Goal: Information Seeking & Learning: Find specific fact

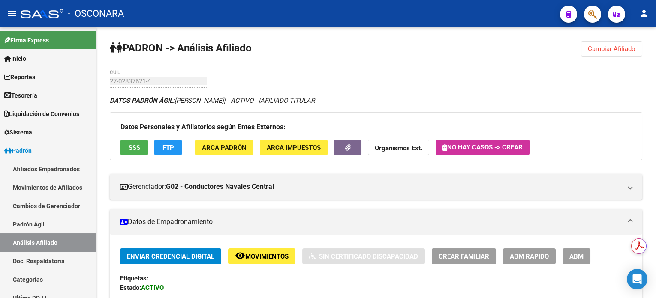
scroll to position [114, 0]
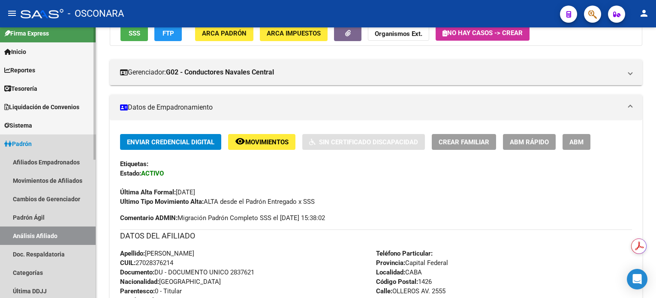
click at [16, 146] on span "Padrón" at bounding box center [17, 143] width 27 height 9
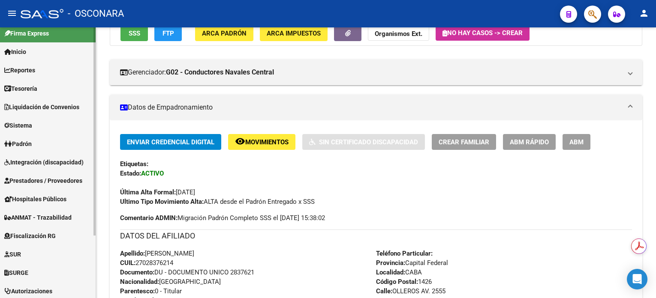
click at [36, 48] on link "Inicio" at bounding box center [48, 51] width 96 height 18
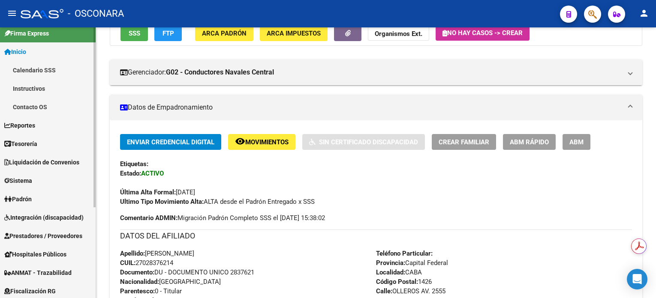
click at [38, 57] on link "Inicio" at bounding box center [48, 51] width 96 height 18
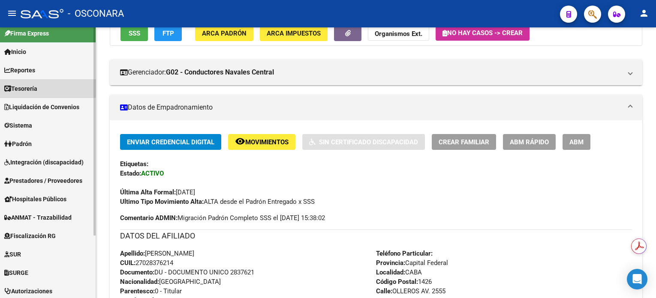
click at [32, 85] on span "Tesorería" at bounding box center [20, 88] width 33 height 9
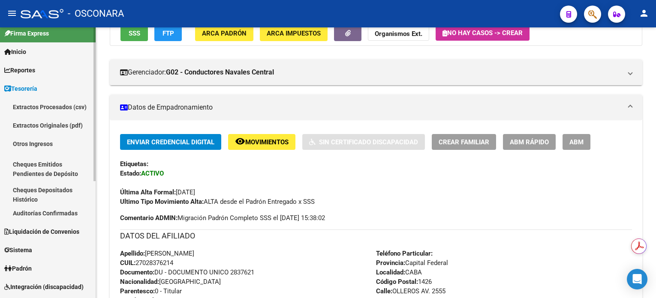
scroll to position [64, 0]
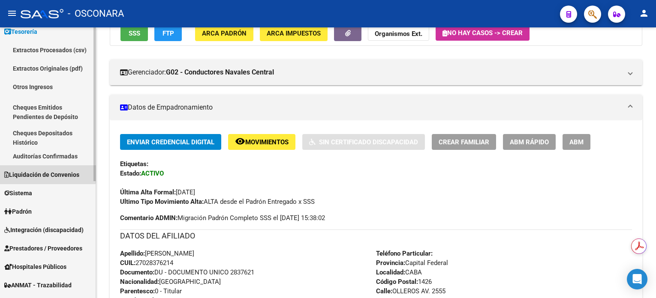
click at [51, 174] on span "Liquidación de Convenios" at bounding box center [41, 174] width 75 height 9
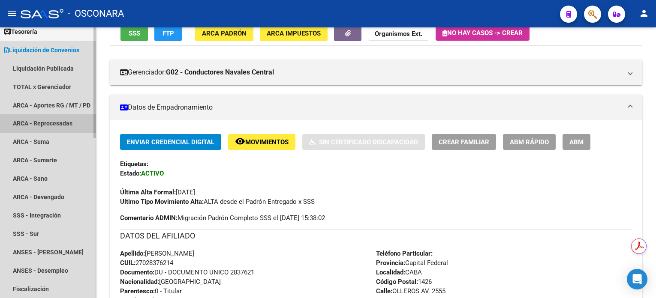
click at [60, 124] on link "ARCA - Reprocesadas" at bounding box center [48, 123] width 96 height 18
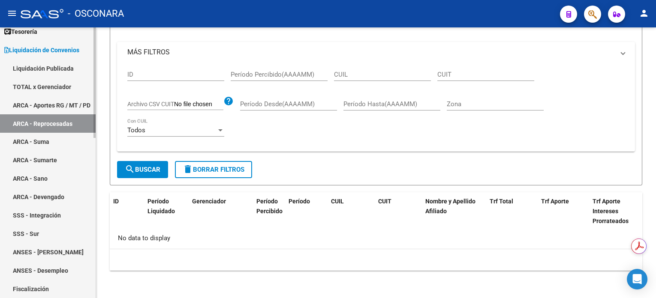
scroll to position [6, 0]
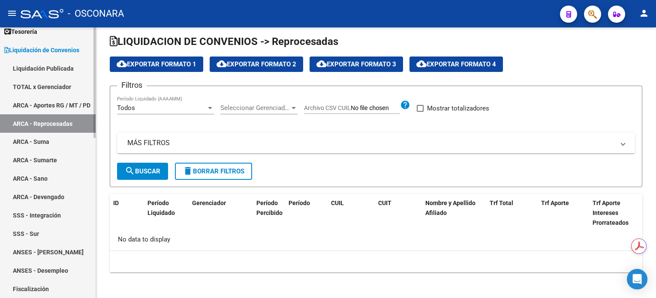
checkbox input "true"
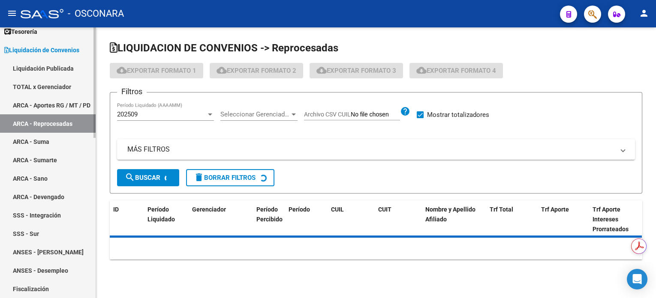
scroll to position [0, 0]
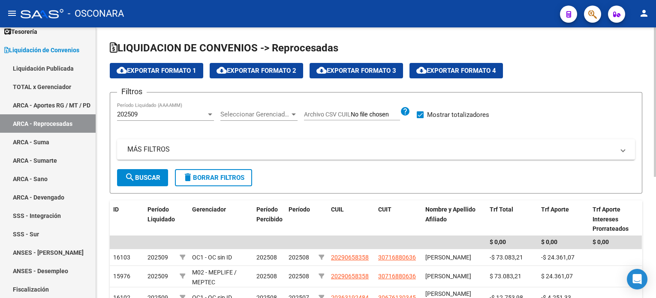
click at [366, 114] on input "Archivo CSV CUIL" at bounding box center [375, 115] width 49 height 8
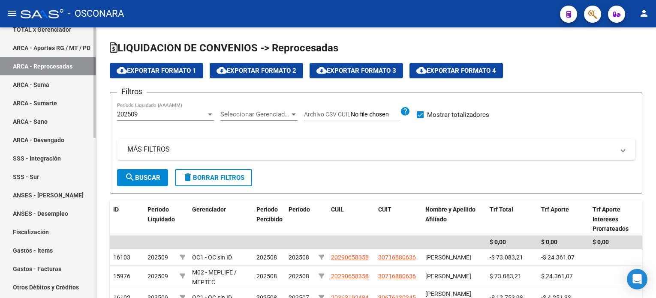
scroll to position [178, 0]
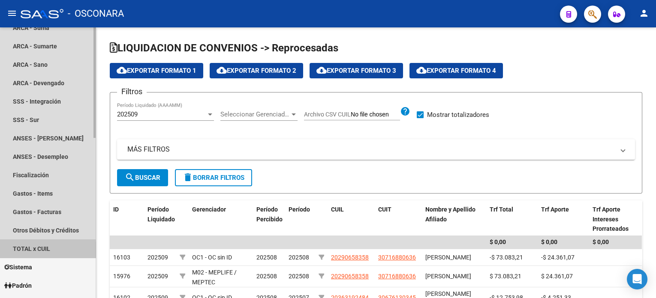
click at [31, 250] on link "TOTAL x CUIL" at bounding box center [48, 249] width 96 height 18
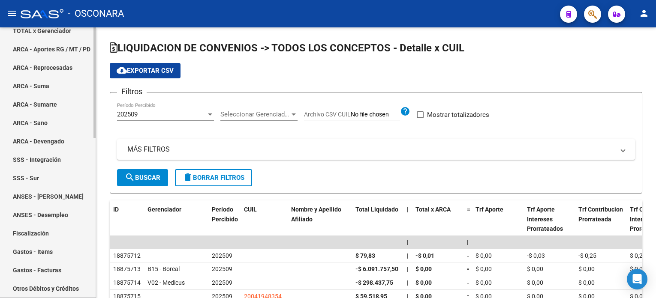
scroll to position [64, 0]
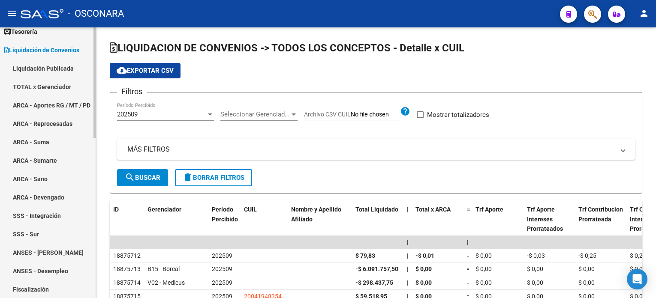
click at [67, 91] on link "TOTAL x Gerenciador" at bounding box center [48, 87] width 96 height 18
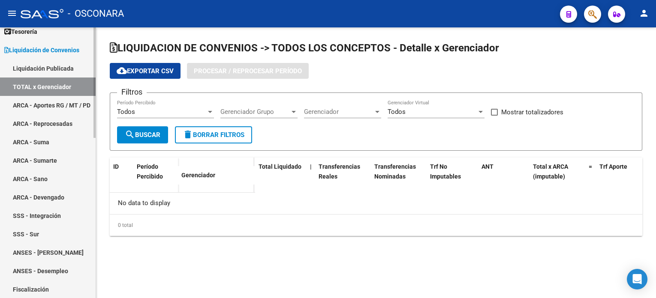
checkbox input "true"
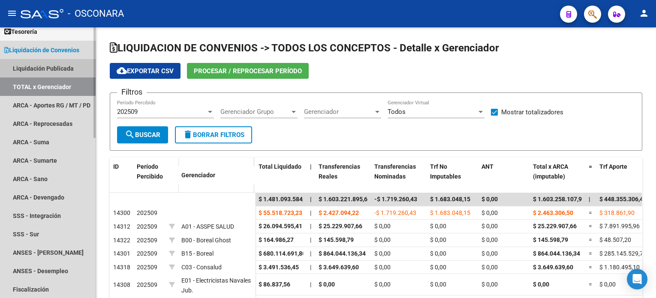
click at [71, 71] on link "Liquidación Publicada" at bounding box center [48, 68] width 96 height 18
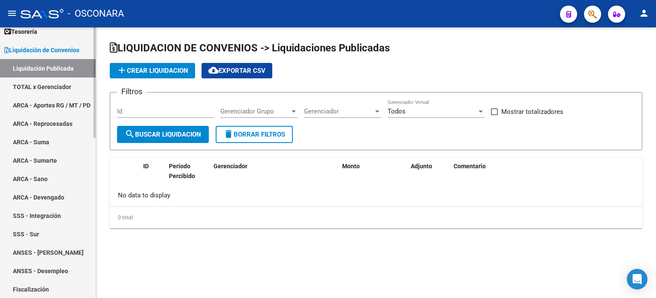
checkbox input "true"
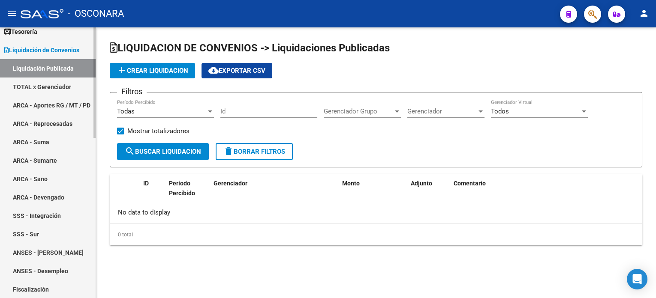
click at [54, 99] on link "ARCA - Aportes RG / MT / PD" at bounding box center [48, 105] width 96 height 18
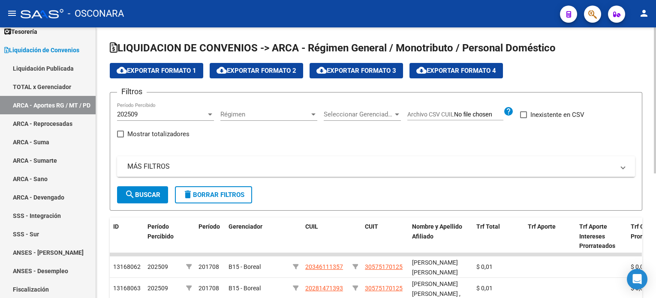
click at [187, 165] on mat-panel-title "MÁS FILTROS" at bounding box center [370, 166] width 487 height 9
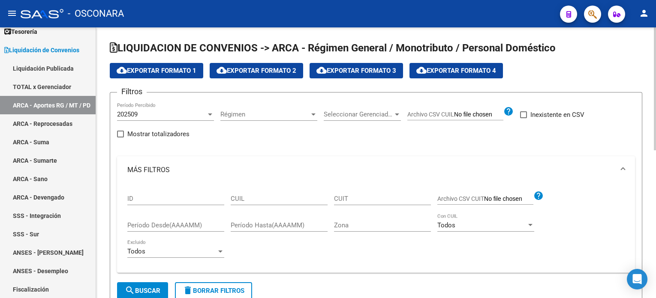
click at [279, 207] on div "CUIL" at bounding box center [279, 200] width 97 height 27
paste input "27-37610811-8"
drag, startPoint x: 279, startPoint y: 196, endPoint x: 245, endPoint y: 214, distance: 38.4
click at [279, 196] on input "27-37610811-8" at bounding box center [279, 199] width 97 height 8
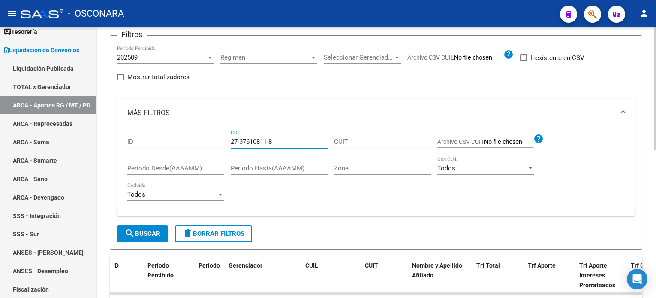
type input "27-37610811-8"
click at [144, 244] on form "Filtros 202509 Período Percibido Régimen Régimen Seleccionar Gerenciador Selecc…" at bounding box center [376, 142] width 533 height 215
click at [146, 235] on span "search Buscar" at bounding box center [143, 234] width 36 height 8
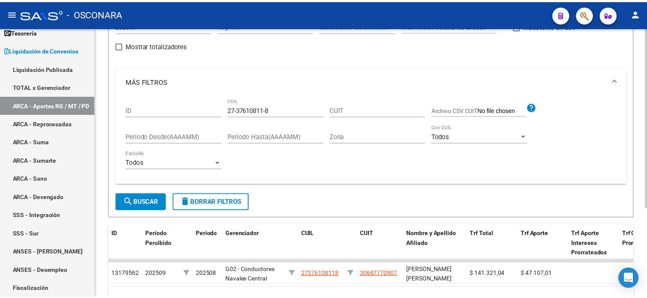
scroll to position [135, 0]
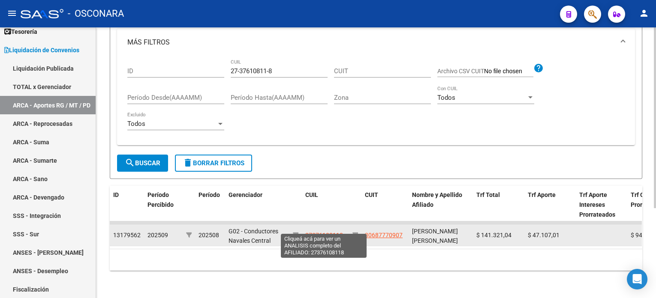
click at [311, 232] on span "27376108118" at bounding box center [324, 235] width 38 height 7
type textarea "27376108118"
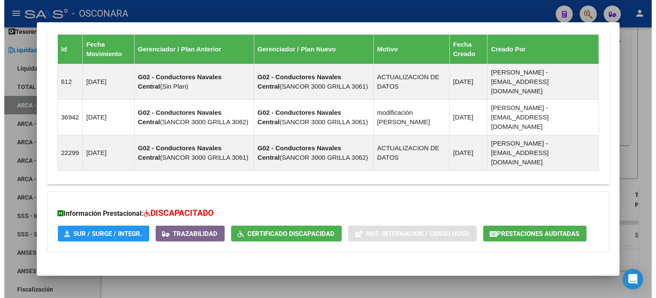
scroll to position [544, 0]
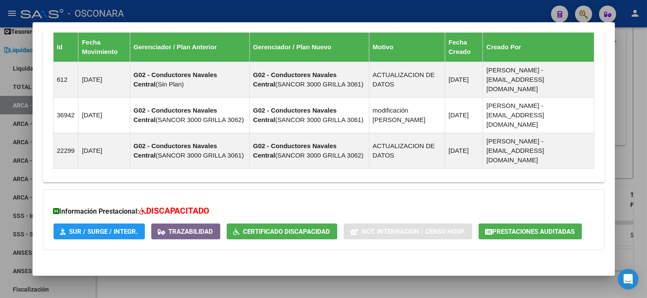
click at [636, 82] on div at bounding box center [323, 149] width 647 height 298
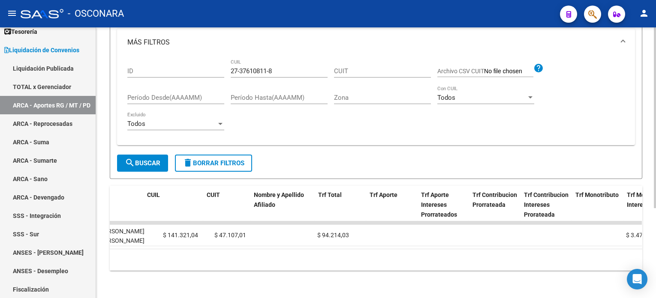
scroll to position [0, 0]
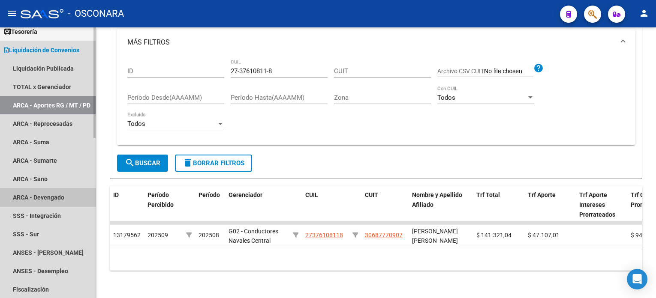
click at [63, 196] on link "ARCA - Devengado" at bounding box center [48, 197] width 96 height 18
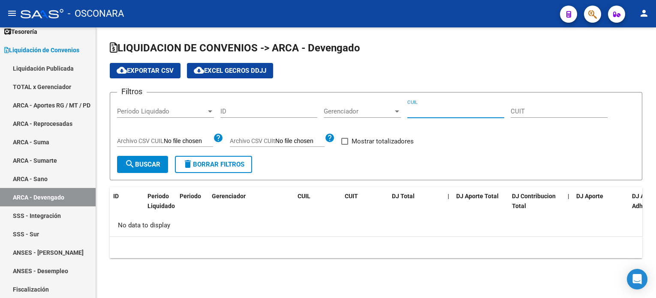
click at [442, 108] on input "CUIL" at bounding box center [455, 112] width 97 height 8
paste input "27-37610811-8"
type input "27-37610811-8"
click at [129, 169] on button "search Buscar" at bounding box center [142, 164] width 51 height 17
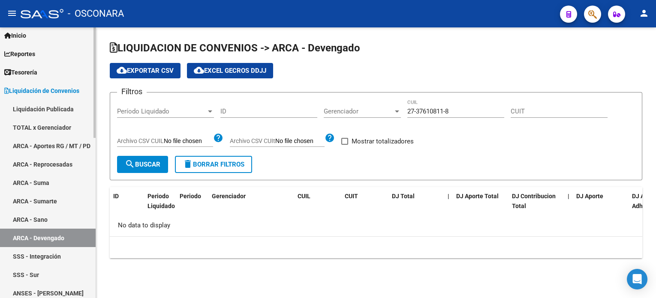
scroll to position [7, 0]
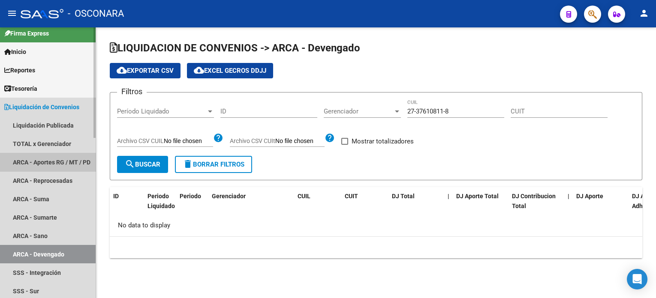
click at [50, 158] on link "ARCA - Aportes RG / MT / PD" at bounding box center [48, 162] width 96 height 18
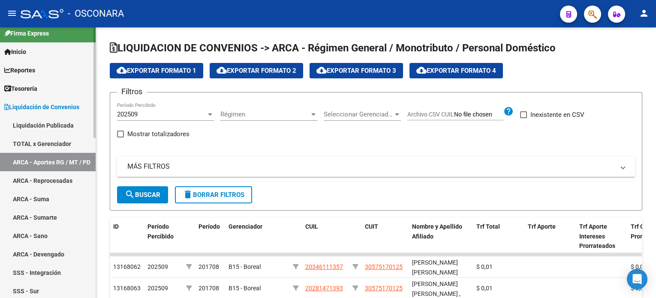
click at [57, 182] on link "ARCA - Reprocesadas" at bounding box center [48, 181] width 96 height 18
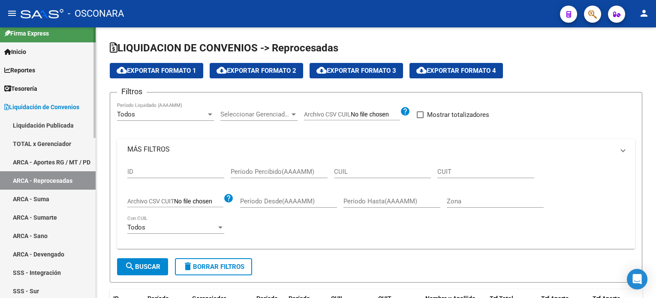
checkbox input "true"
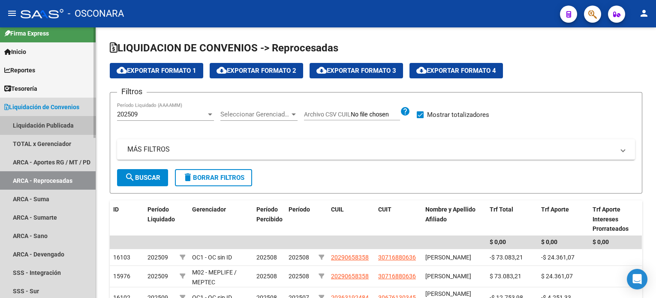
click at [56, 129] on link "Liquidación Publicada" at bounding box center [48, 125] width 96 height 18
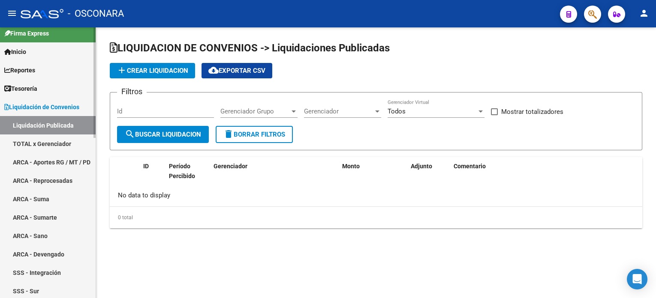
checkbox input "true"
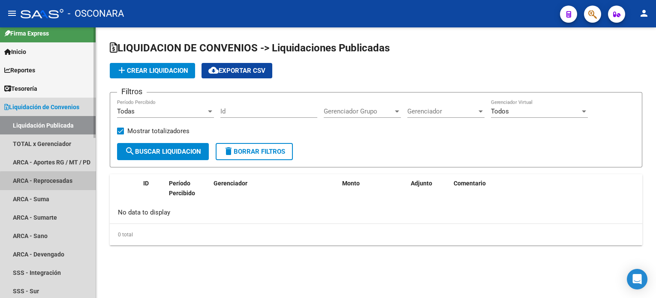
click at [63, 182] on link "ARCA - Reprocesadas" at bounding box center [48, 181] width 96 height 18
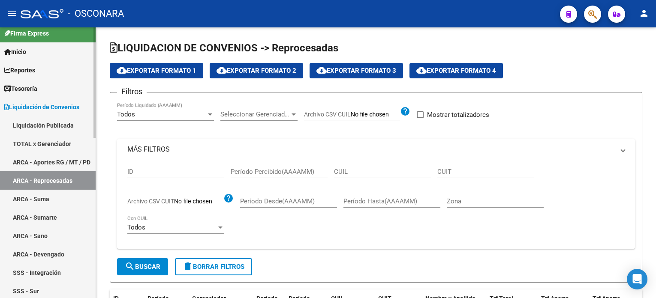
checkbox input "true"
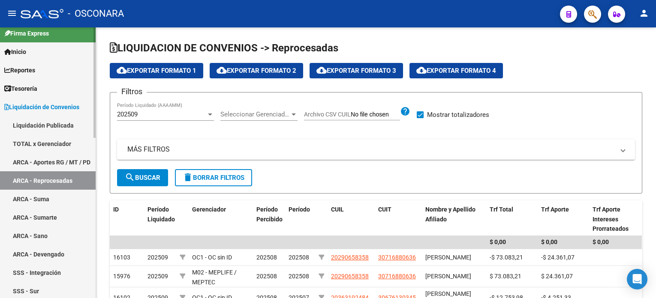
click at [9, 108] on span "Liquidación de Convenios" at bounding box center [41, 106] width 75 height 9
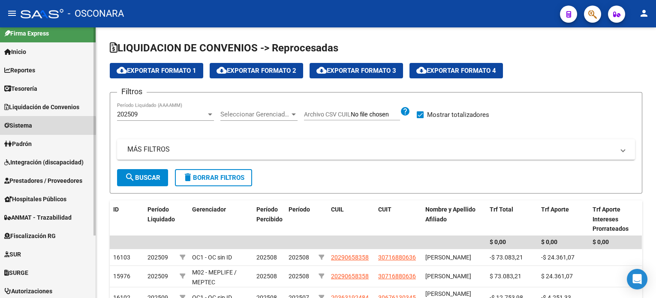
click at [42, 127] on link "Sistema" at bounding box center [48, 125] width 96 height 18
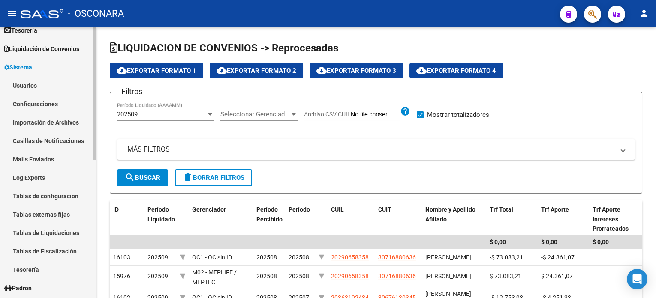
scroll to position [7, 0]
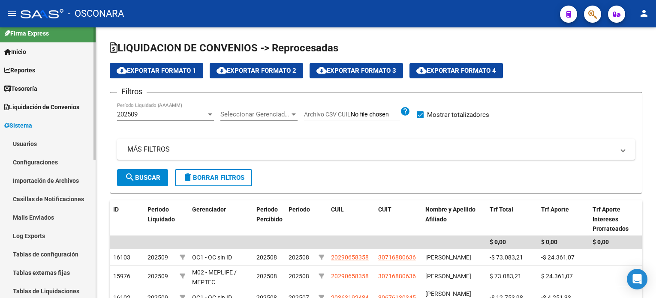
click at [6, 125] on icon at bounding box center [6, 126] width 5 height 6
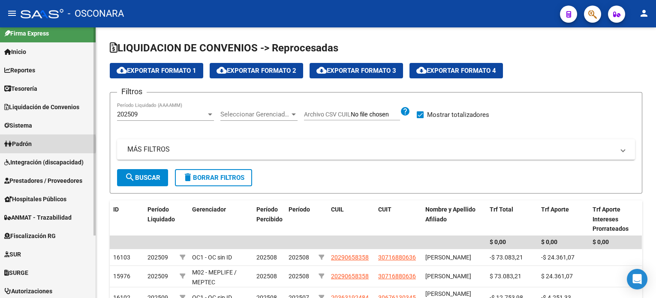
click at [42, 144] on link "Padrón" at bounding box center [48, 144] width 96 height 18
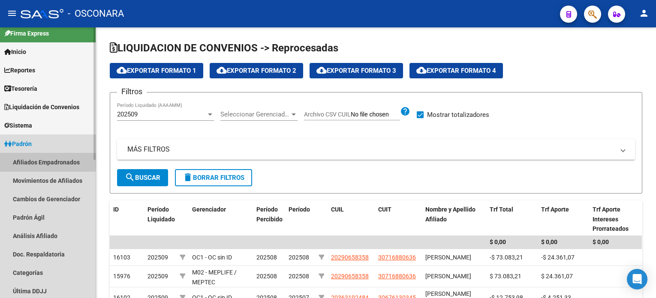
click at [44, 162] on link "Afiliados Empadronados" at bounding box center [48, 162] width 96 height 18
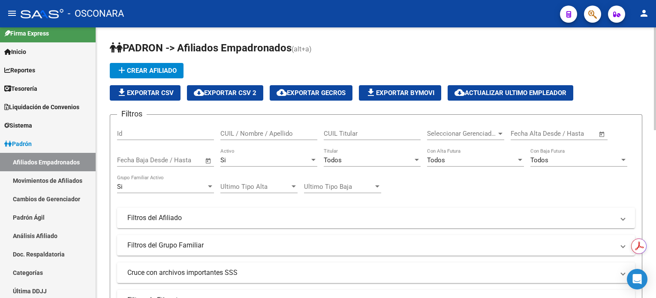
click at [370, 137] on div "CUIL Titular" at bounding box center [372, 131] width 97 height 18
paste input "27376108118"
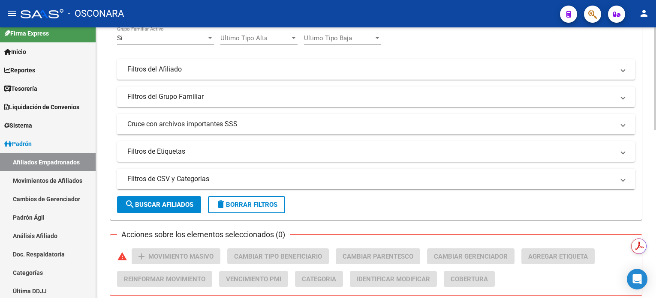
scroll to position [172, 0]
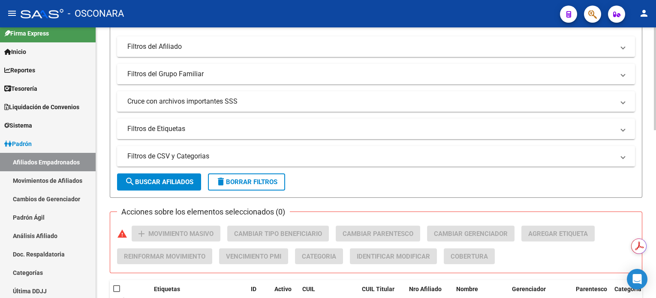
type input "27376108118"
click at [164, 184] on span "search Buscar Afiliados" at bounding box center [159, 182] width 69 height 8
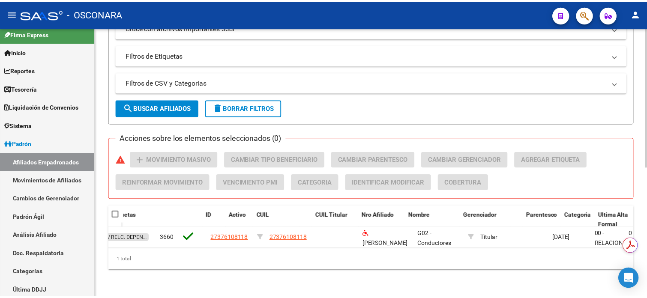
scroll to position [0, 24]
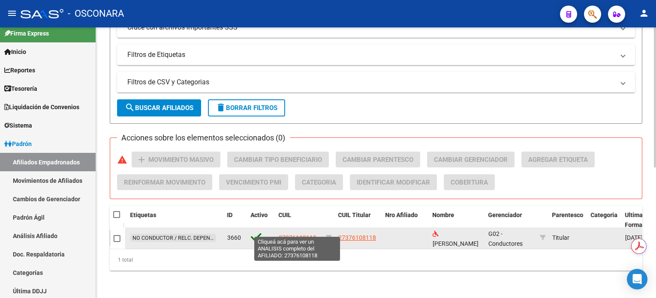
click at [289, 235] on span "27376108118" at bounding box center [298, 238] width 38 height 7
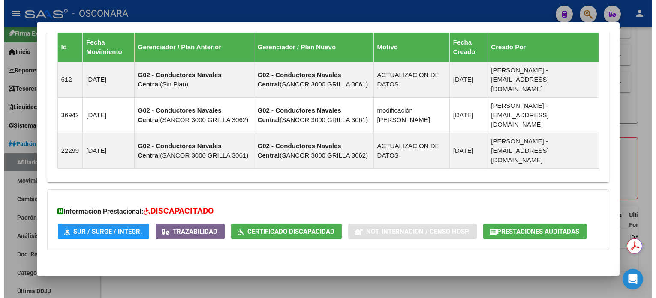
scroll to position [487, 0]
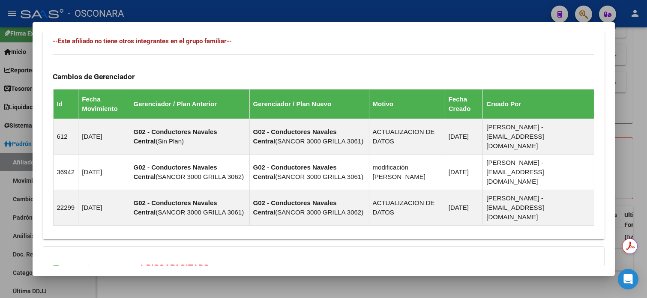
click at [643, 104] on div at bounding box center [323, 149] width 647 height 298
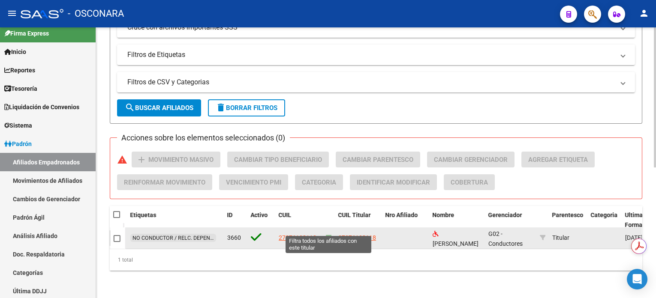
click at [329, 235] on icon at bounding box center [329, 238] width 6 height 6
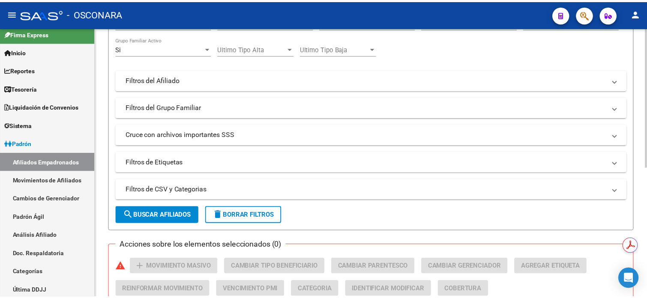
scroll to position [253, 0]
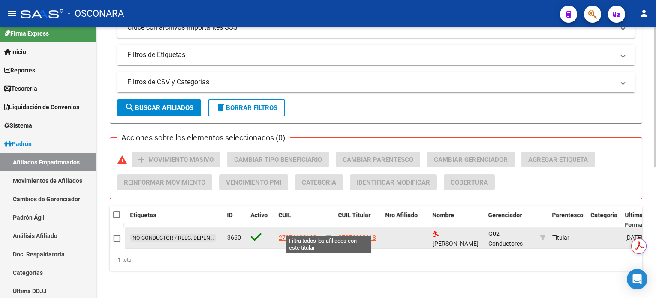
click at [327, 235] on icon at bounding box center [329, 238] width 6 height 6
click at [367, 234] on app-link-go-to "27376108118" at bounding box center [357, 238] width 38 height 10
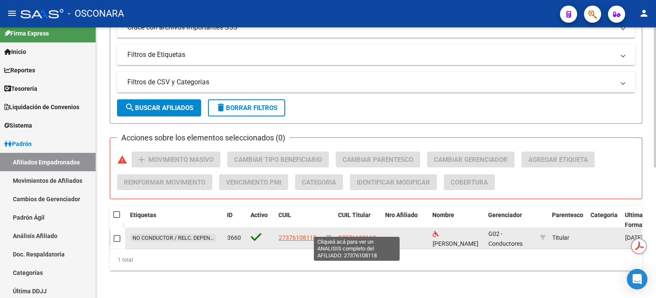
click at [361, 235] on span "27376108118" at bounding box center [357, 238] width 38 height 7
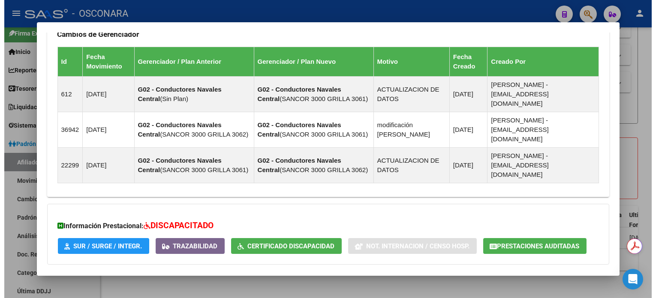
scroll to position [544, 0]
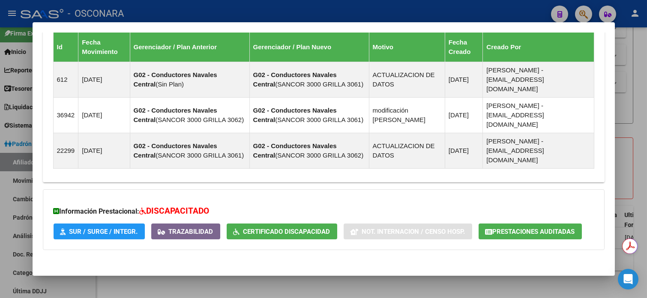
click at [645, 95] on div at bounding box center [323, 149] width 647 height 298
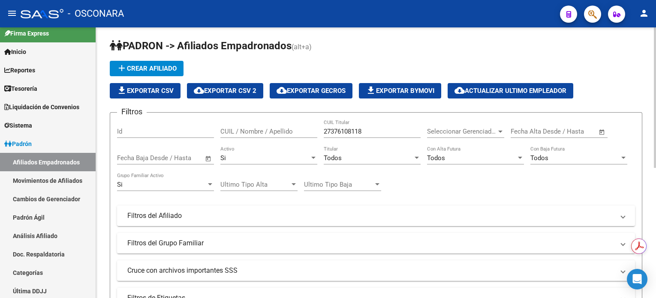
scroll to position [0, 0]
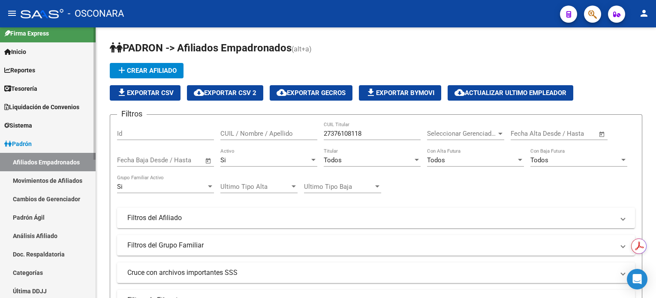
click at [30, 140] on span "Padrón" at bounding box center [17, 143] width 27 height 9
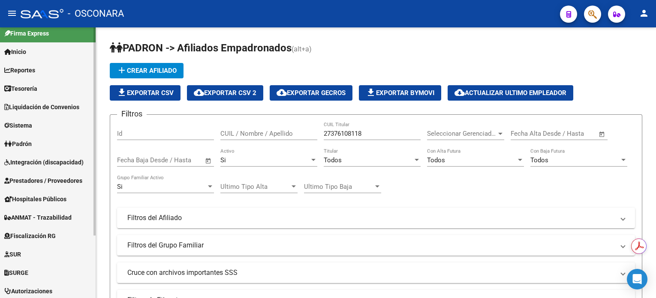
click at [40, 181] on span "Prestadores / Proveedores" at bounding box center [43, 180] width 78 height 9
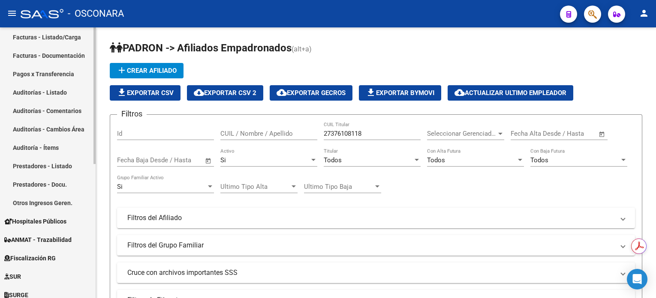
scroll to position [172, 0]
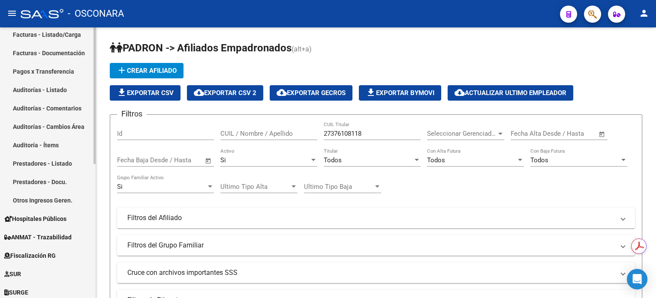
click at [63, 200] on link "Otros Ingresos Geren." at bounding box center [48, 200] width 96 height 18
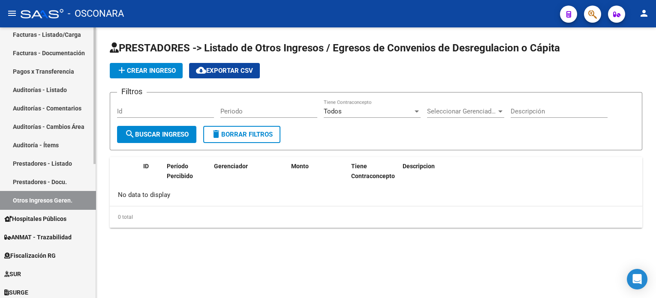
click at [60, 221] on span "Hospitales Públicos" at bounding box center [35, 218] width 62 height 9
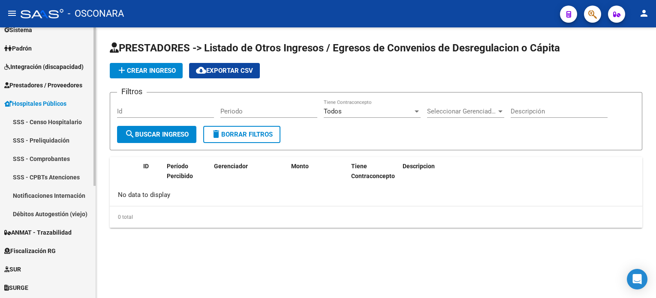
scroll to position [78, 0]
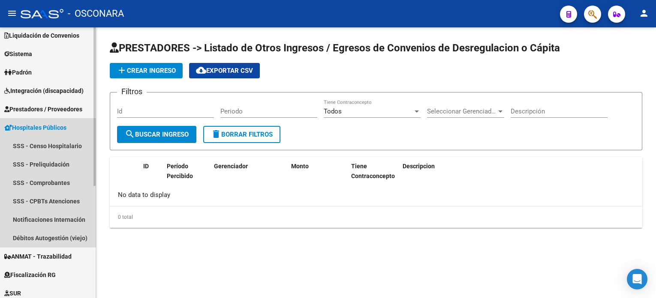
click at [11, 126] on icon at bounding box center [8, 128] width 8 height 6
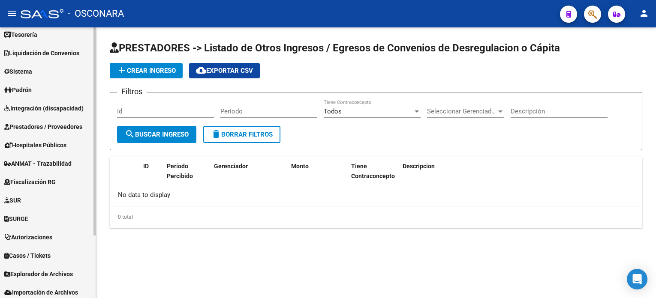
scroll to position [82, 0]
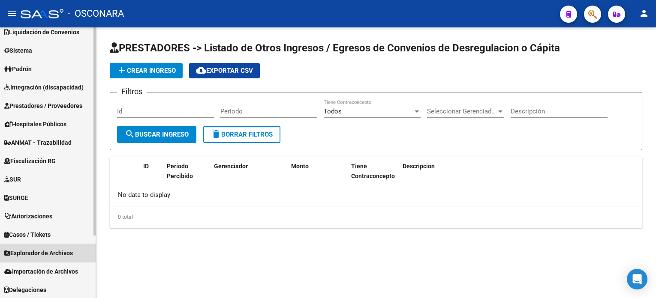
click at [71, 256] on span "Explorador de Archivos" at bounding box center [38, 253] width 69 height 9
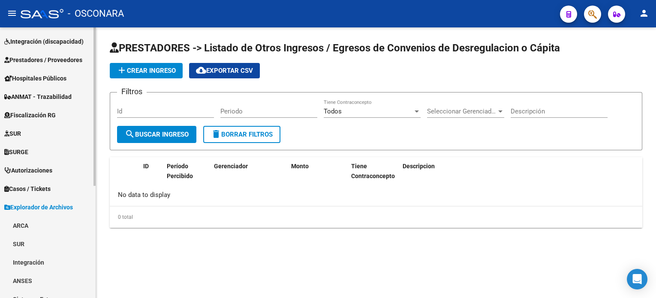
scroll to position [139, 0]
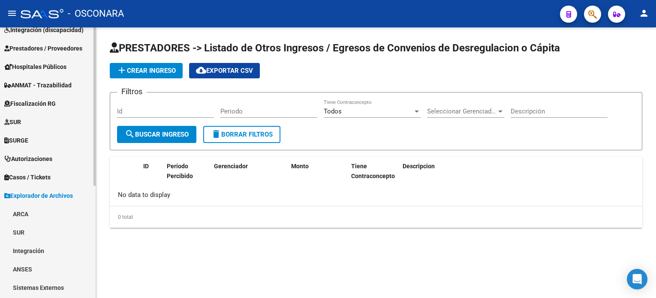
click at [17, 216] on link "ARCA" at bounding box center [48, 214] width 96 height 18
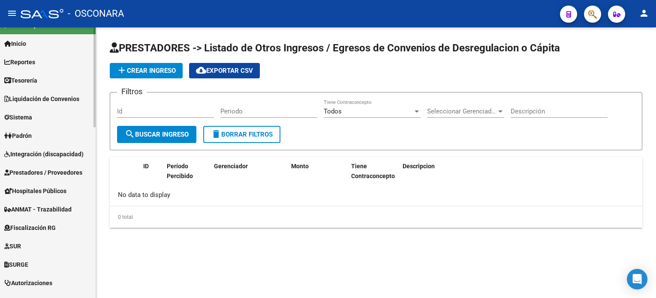
scroll to position [0, 0]
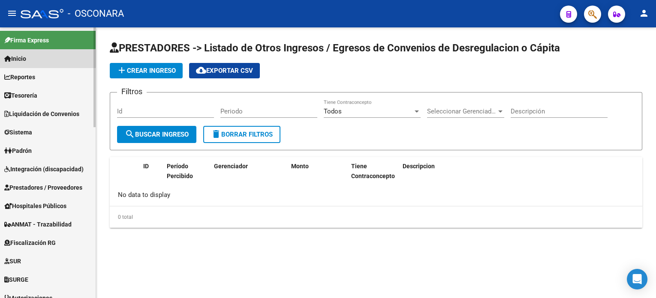
click at [43, 51] on link "Inicio" at bounding box center [48, 58] width 96 height 18
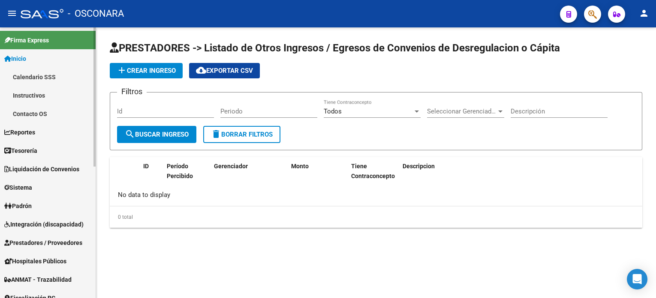
click at [43, 56] on link "Inicio" at bounding box center [48, 58] width 96 height 18
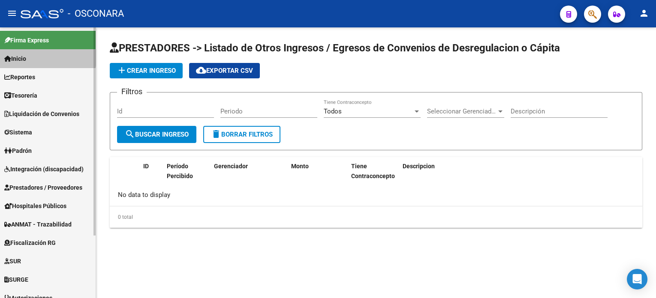
click at [44, 57] on link "Inicio" at bounding box center [48, 58] width 96 height 18
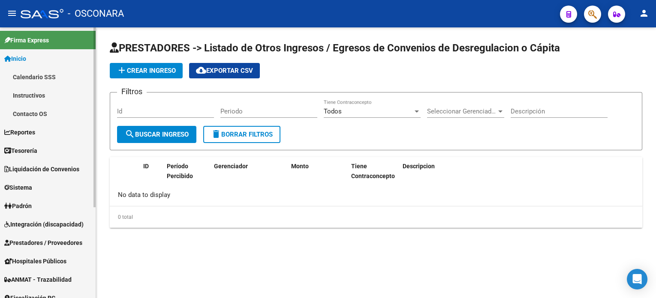
click at [45, 58] on link "Inicio" at bounding box center [48, 58] width 96 height 18
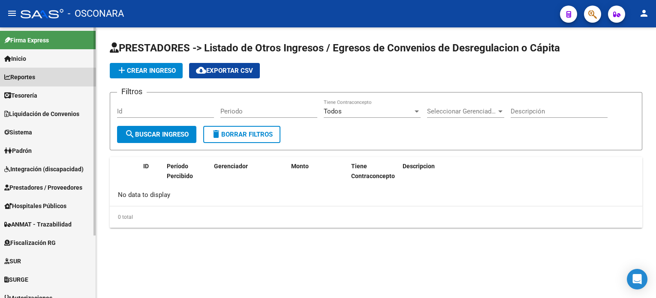
click at [35, 79] on span "Reportes" at bounding box center [19, 76] width 31 height 9
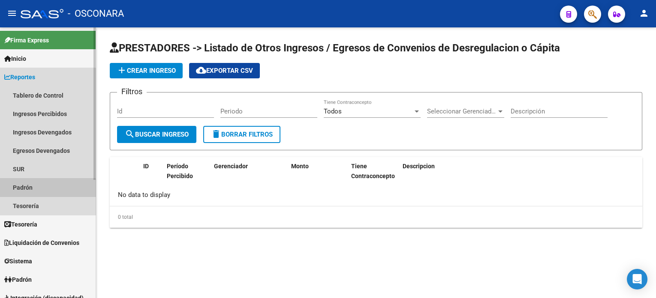
click at [39, 194] on link "Padrón" at bounding box center [48, 187] width 96 height 18
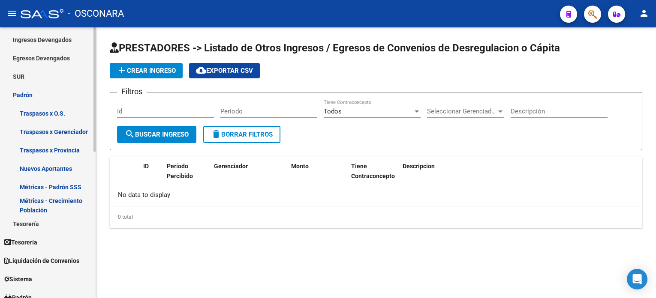
scroll to position [114, 0]
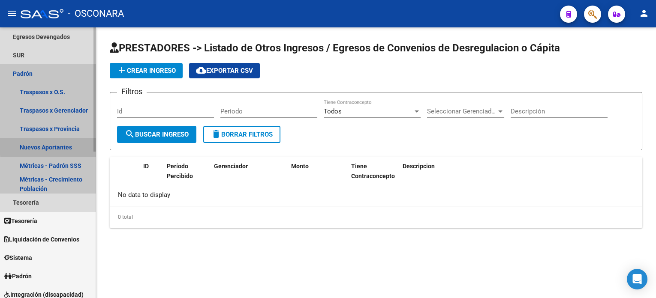
click at [66, 144] on link "Nuevos Aportantes" at bounding box center [48, 147] width 96 height 18
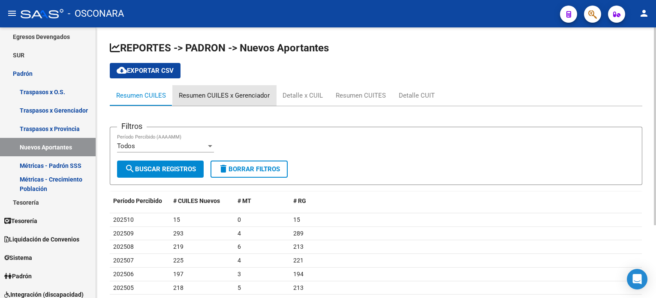
click at [226, 98] on div "Resumen CUILES x Gerenciador" at bounding box center [224, 95] width 91 height 9
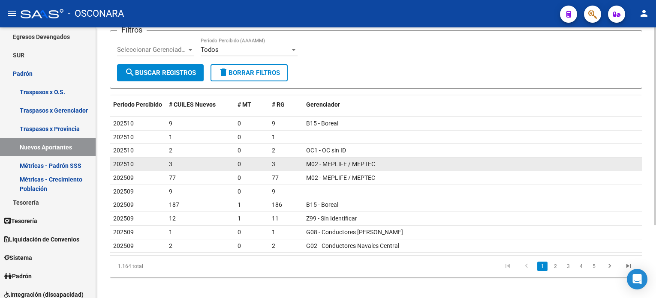
scroll to position [100, 0]
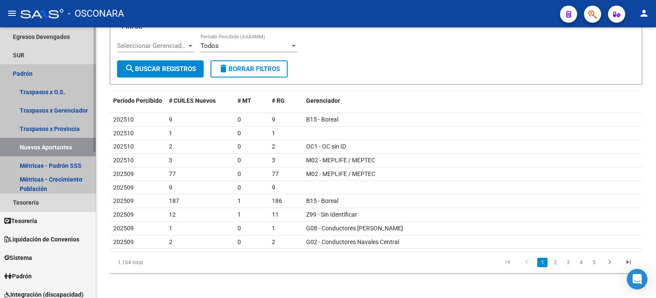
click at [17, 71] on link "Padrón" at bounding box center [48, 73] width 96 height 18
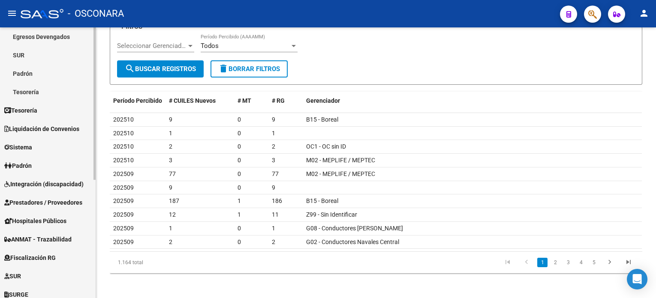
click at [18, 94] on link "Tesorería" at bounding box center [48, 92] width 96 height 18
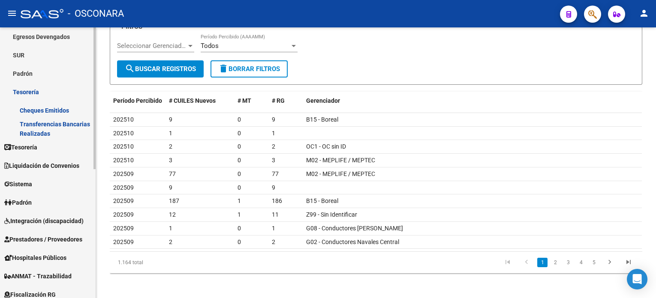
click at [18, 94] on link "Tesorería" at bounding box center [48, 92] width 96 height 18
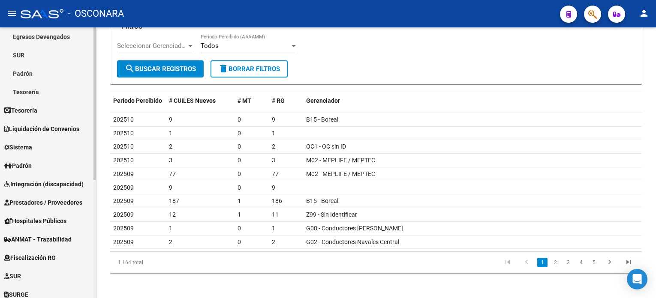
scroll to position [57, 0]
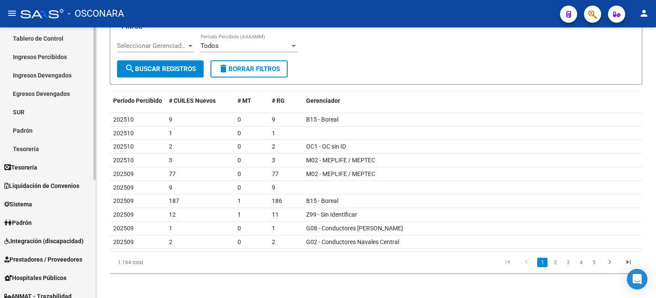
click at [35, 94] on link "Egresos Devengados" at bounding box center [48, 93] width 96 height 18
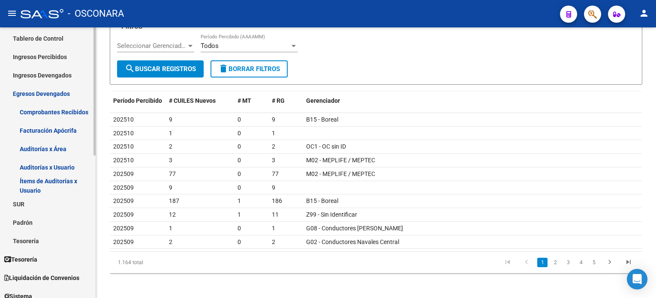
click at [35, 94] on link "Egresos Devengados" at bounding box center [48, 93] width 96 height 18
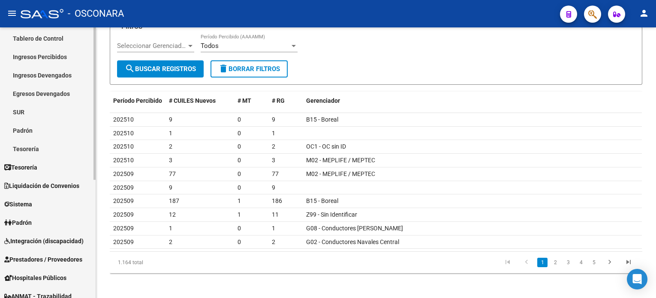
click at [35, 73] on link "Ingresos Devengados" at bounding box center [48, 75] width 96 height 18
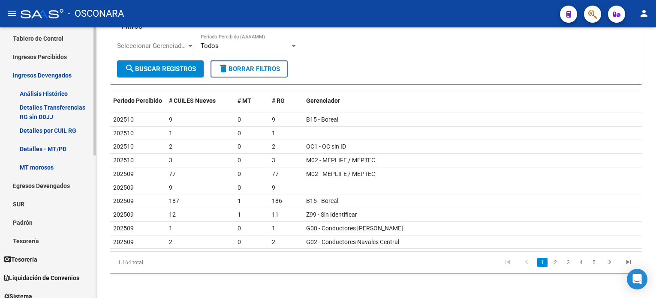
click at [35, 73] on link "Ingresos Devengados" at bounding box center [48, 75] width 96 height 18
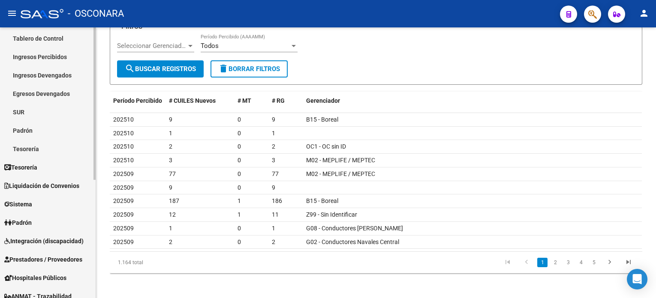
click at [39, 57] on link "Ingresos Percibidos" at bounding box center [48, 57] width 96 height 18
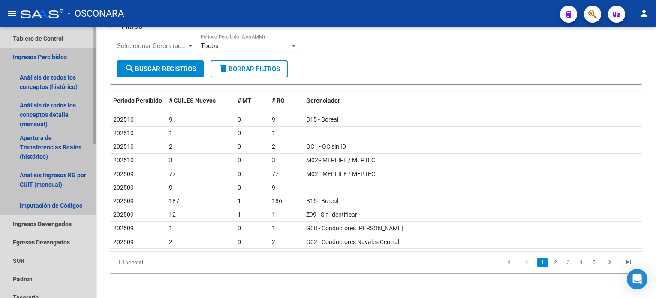
click at [39, 57] on link "Ingresos Percibidos" at bounding box center [48, 57] width 96 height 18
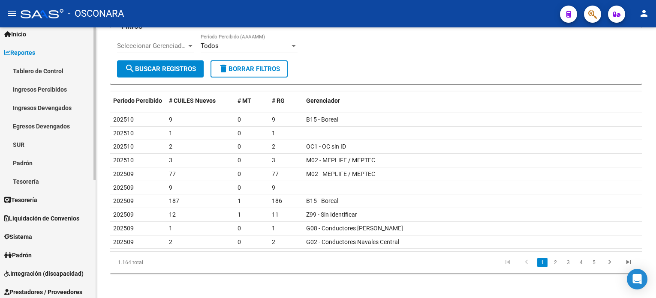
scroll to position [0, 0]
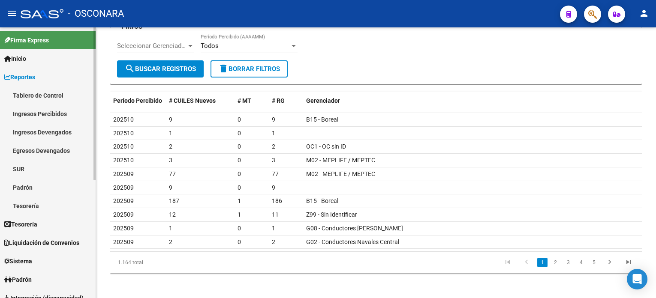
click at [38, 93] on link "Tablero de Control" at bounding box center [48, 95] width 96 height 18
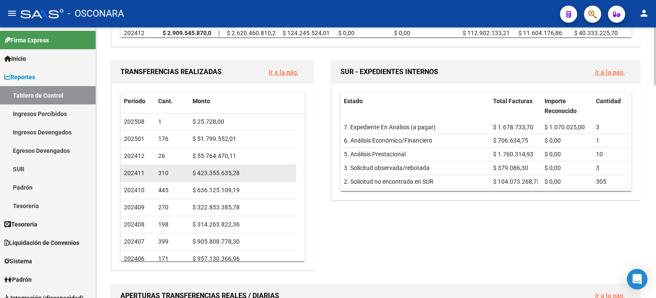
click at [229, 173] on span "$ 423.355.635,28" at bounding box center [216, 173] width 47 height 7
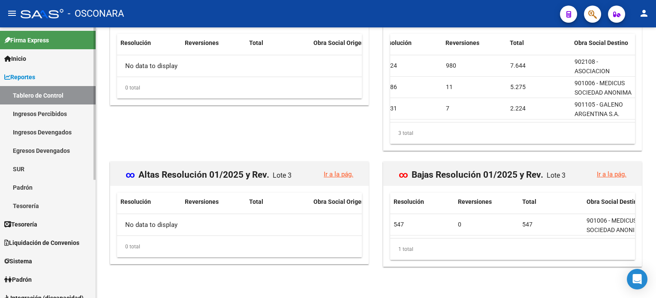
click at [61, 111] on link "Ingresos Percibidos" at bounding box center [48, 114] width 96 height 18
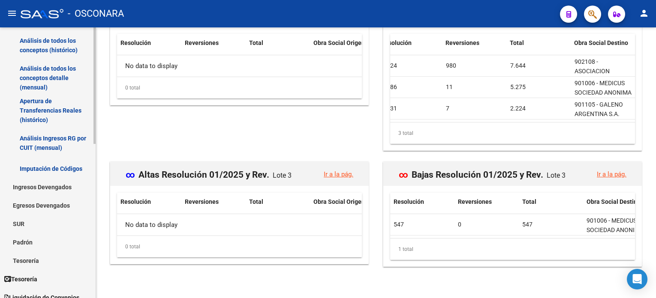
scroll to position [114, 0]
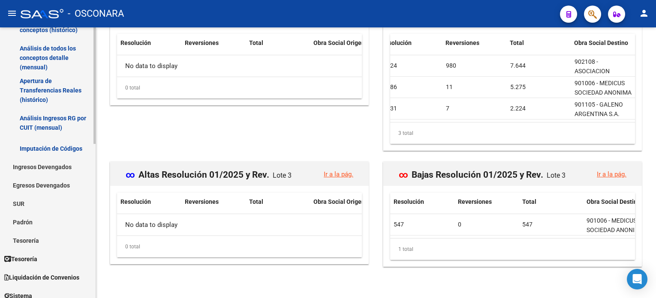
click at [58, 164] on link "Ingresos Devengados" at bounding box center [48, 167] width 96 height 18
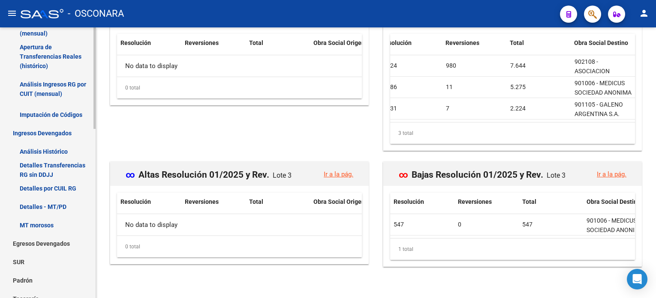
scroll to position [172, 0]
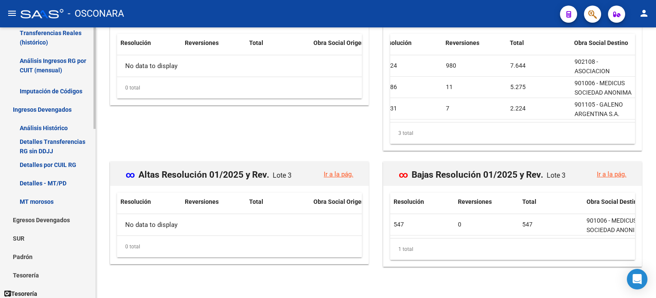
click at [73, 163] on link "Detalles por CUIL RG" at bounding box center [48, 165] width 96 height 18
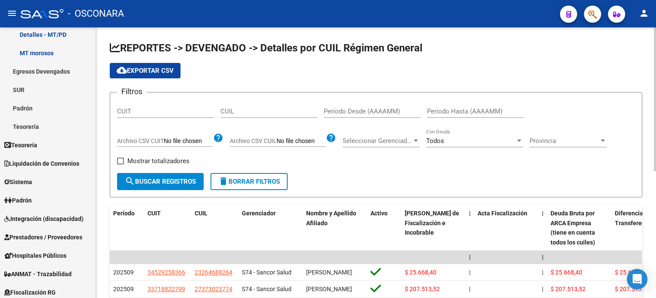
drag, startPoint x: 242, startPoint y: 102, endPoint x: 242, endPoint y: 110, distance: 7.7
click at [242, 102] on div "CUIL" at bounding box center [268, 108] width 97 height 18
click at [242, 111] on input "CUIL" at bounding box center [268, 112] width 97 height 8
paste input "27-37610811-8"
type input "27-37610811-8"
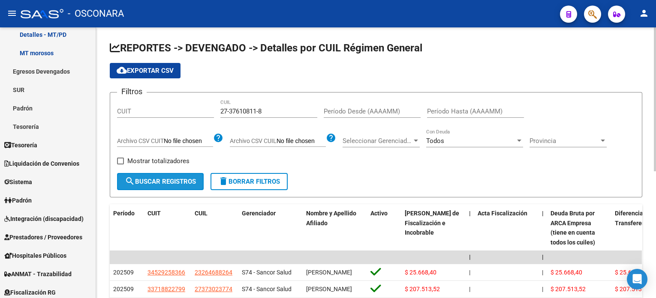
click at [171, 186] on button "search Buscar Registros" at bounding box center [160, 181] width 87 height 17
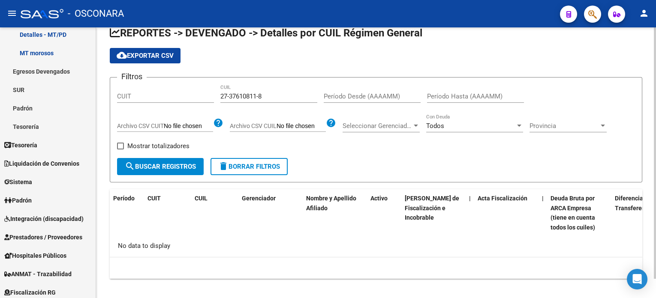
scroll to position [21, 0]
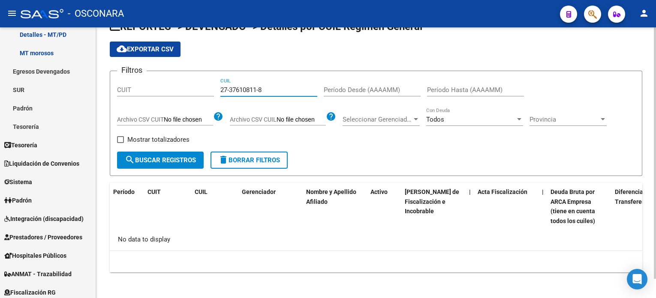
drag, startPoint x: 272, startPoint y: 91, endPoint x: 199, endPoint y: 81, distance: 74.4
click at [199, 81] on div "Filtros CUIT 27-37610811-8 CUIL Período Desde (AAAAMM) Período Hasta (AAAAMM) A…" at bounding box center [376, 115] width 518 height 74
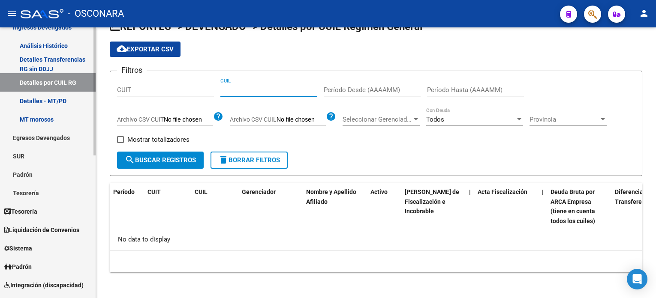
scroll to position [57, 0]
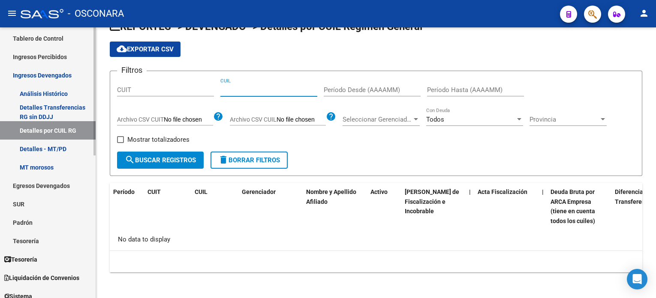
click at [54, 187] on link "Egresos Devengados" at bounding box center [48, 186] width 96 height 18
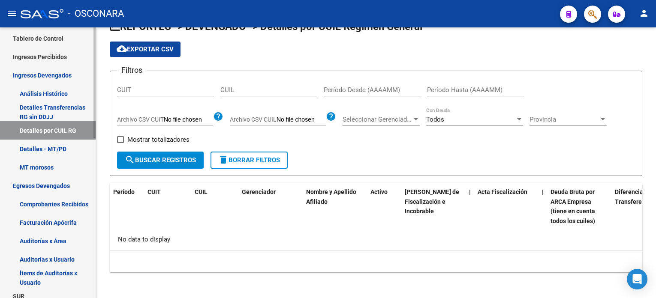
scroll to position [114, 0]
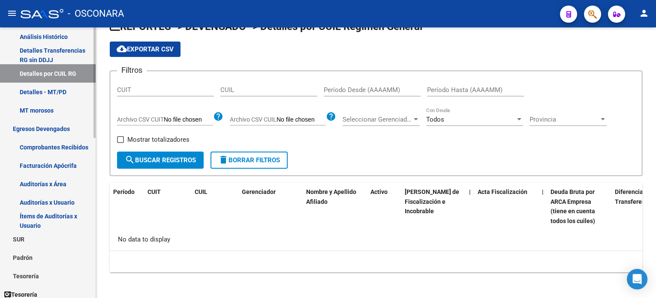
click at [21, 239] on link "SUR" at bounding box center [48, 239] width 96 height 18
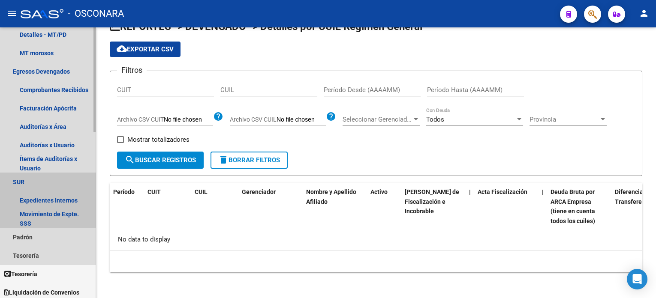
click at [23, 180] on link "SUR" at bounding box center [48, 182] width 96 height 18
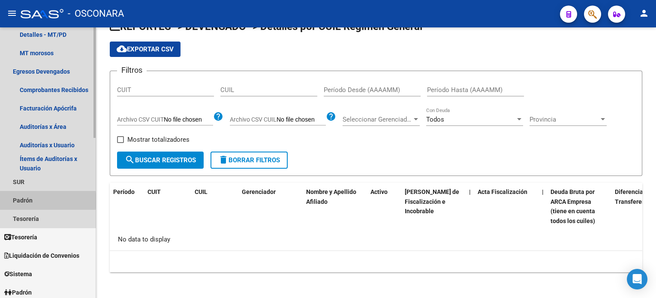
click at [31, 201] on link "Padrón" at bounding box center [48, 200] width 96 height 18
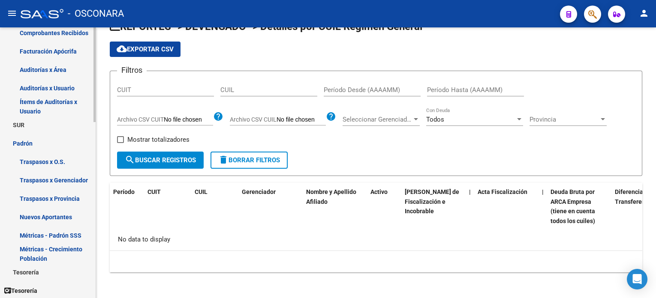
scroll to position [286, 0]
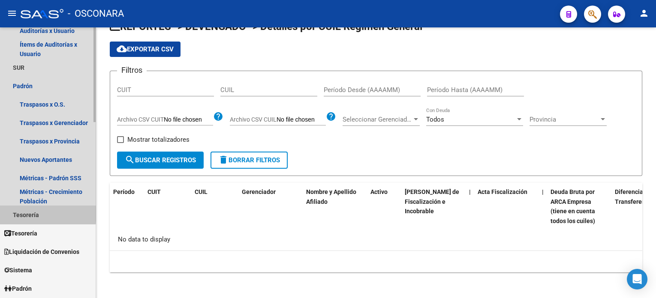
click at [33, 214] on link "Tesorería" at bounding box center [48, 215] width 96 height 18
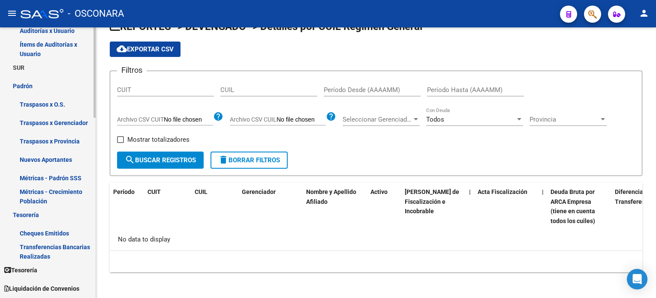
scroll to position [343, 0]
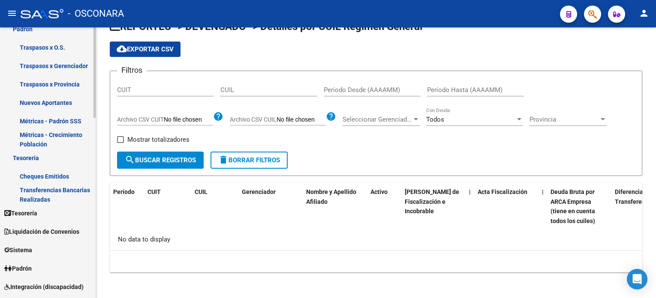
click at [14, 217] on span "Tesorería" at bounding box center [20, 213] width 33 height 9
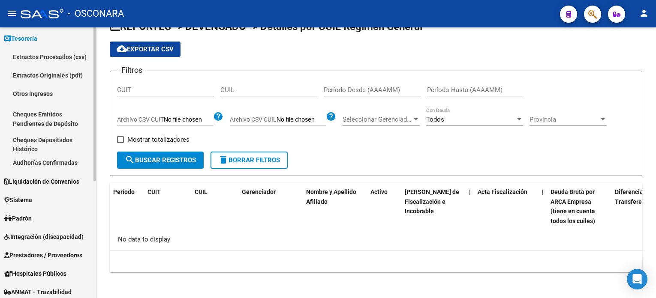
scroll to position [114, 0]
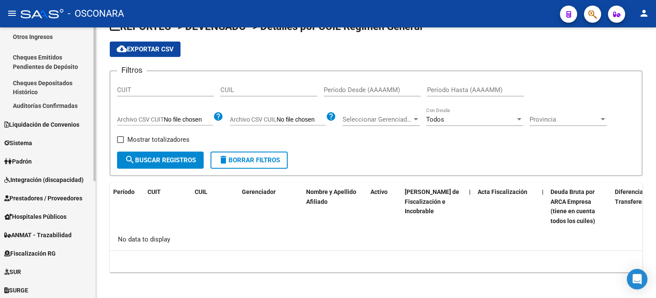
click at [53, 126] on span "Liquidación de Convenios" at bounding box center [41, 124] width 75 height 9
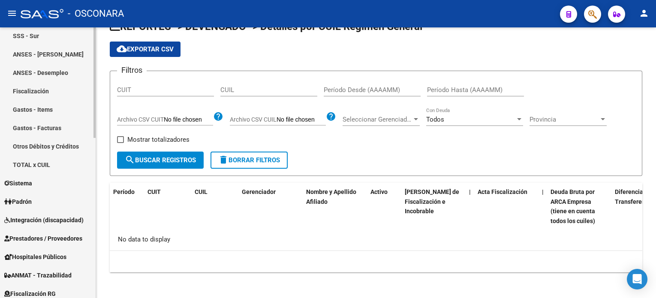
scroll to position [286, 0]
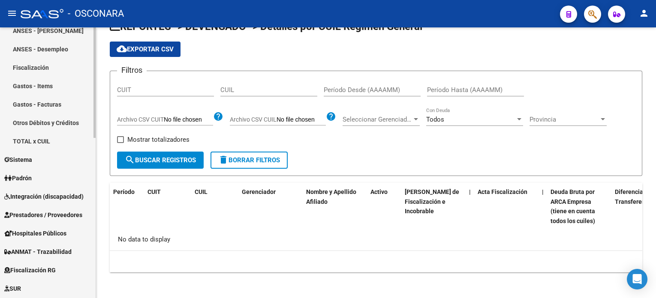
click at [48, 67] on link "Fiscalización" at bounding box center [48, 67] width 96 height 18
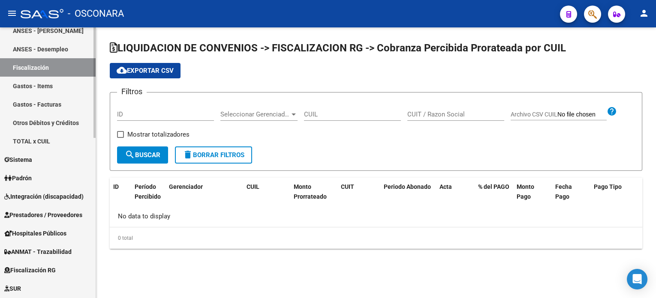
checkbox input "true"
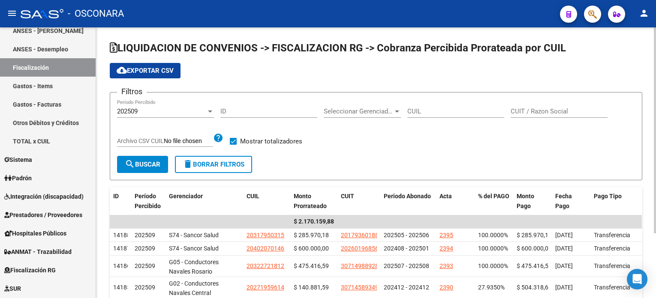
click at [455, 112] on input "CUIL" at bounding box center [455, 112] width 97 height 8
paste input "27-37610811-8"
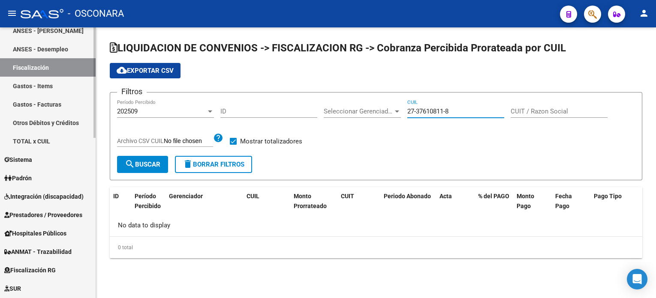
type input "27-37610811-8"
click at [48, 140] on link "TOTAL x CUIL" at bounding box center [48, 141] width 96 height 18
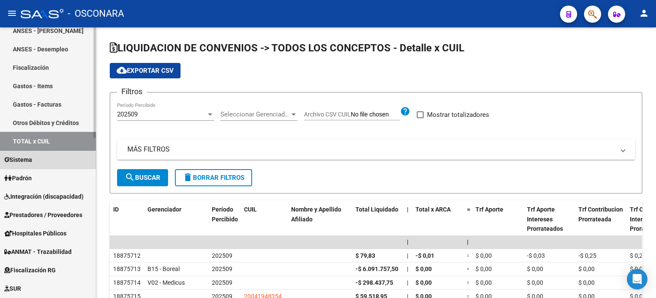
click at [43, 162] on link "Sistema" at bounding box center [48, 159] width 96 height 18
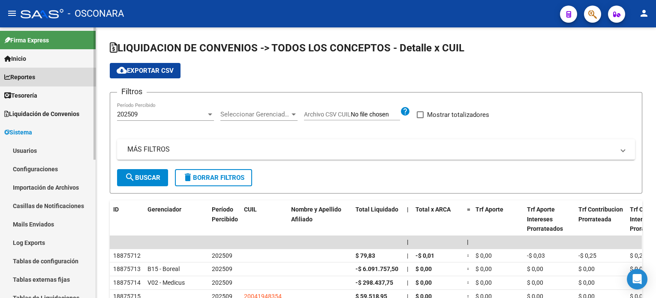
click at [59, 80] on link "Reportes" at bounding box center [48, 77] width 96 height 18
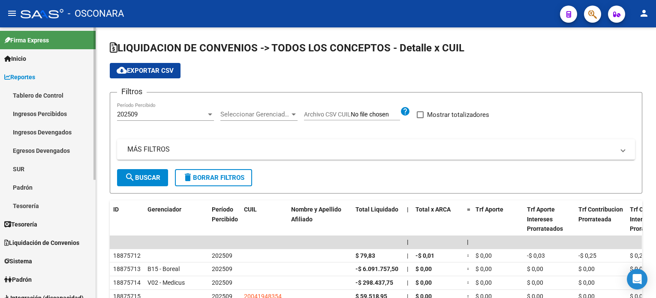
click at [46, 188] on link "Padrón" at bounding box center [48, 187] width 96 height 18
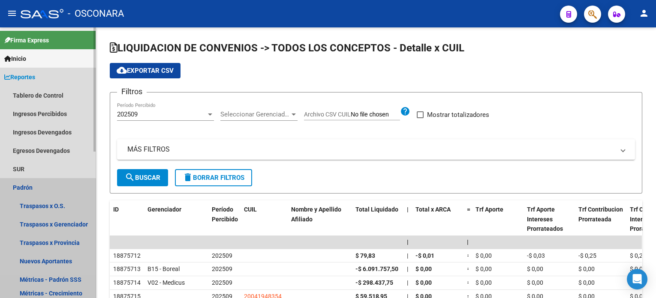
click at [20, 194] on link "Padrón" at bounding box center [48, 187] width 96 height 18
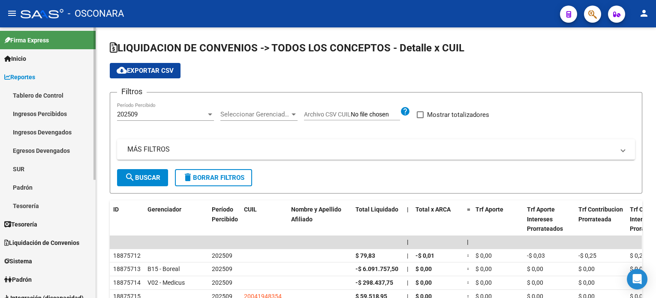
click at [64, 93] on link "Tablero de Control" at bounding box center [48, 95] width 96 height 18
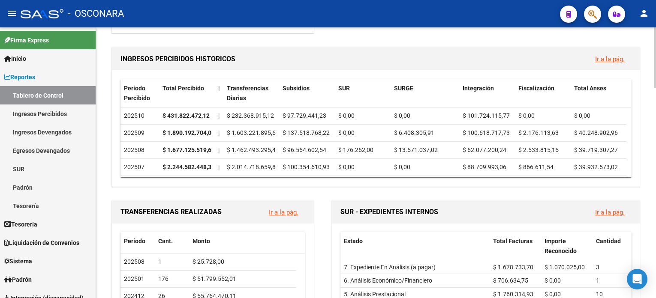
scroll to position [343, 0]
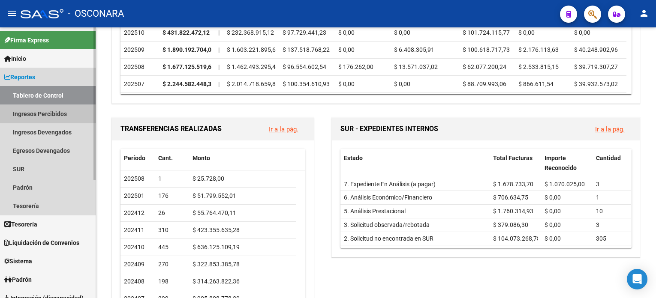
click at [53, 116] on link "Ingresos Percibidos" at bounding box center [48, 114] width 96 height 18
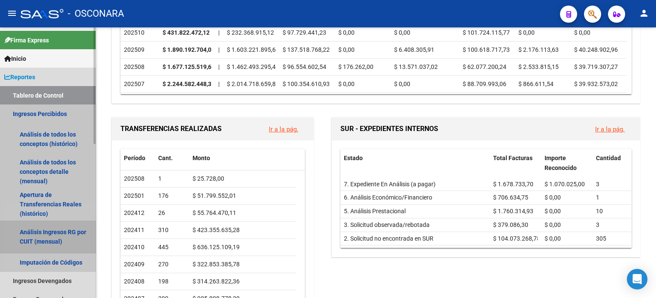
click at [41, 239] on link "Análisis Ingresos RG por CUIT (mensual)" at bounding box center [48, 237] width 96 height 33
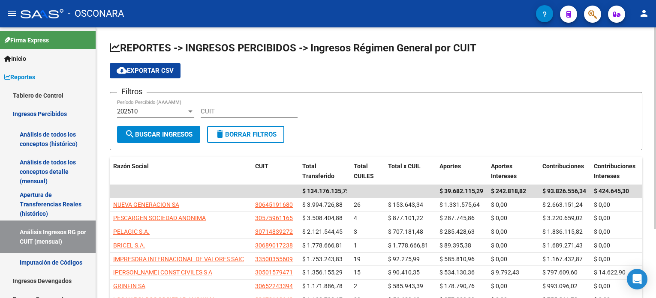
click at [217, 110] on input "CUIT" at bounding box center [249, 112] width 97 height 8
paste input "27-37610811-8"
type input "27-37610811-8"
click at [162, 138] on button "search Buscar Ingresos" at bounding box center [158, 134] width 83 height 17
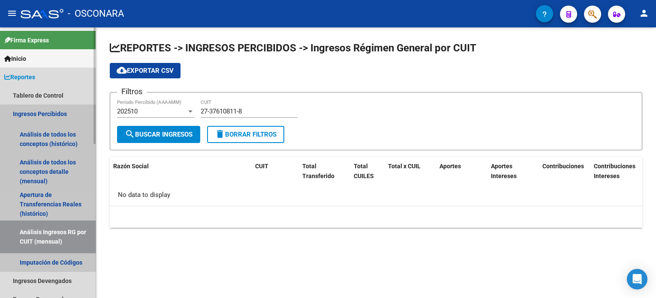
click at [21, 230] on link "Análisis Ingresos RG por CUIT (mensual)" at bounding box center [48, 237] width 96 height 33
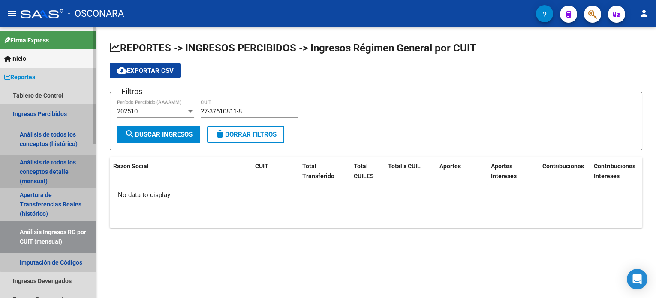
click at [59, 162] on link "Análisis de todos los conceptos detalle (mensual)" at bounding box center [48, 172] width 96 height 33
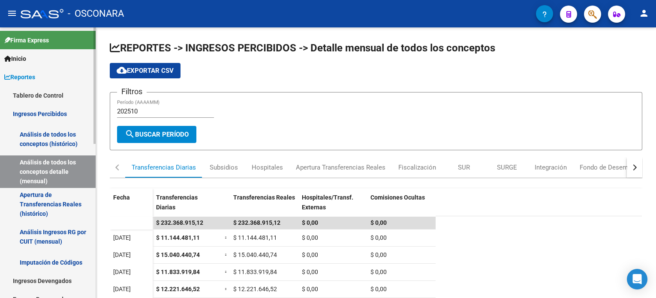
click at [51, 117] on link "Ingresos Percibidos" at bounding box center [48, 114] width 96 height 18
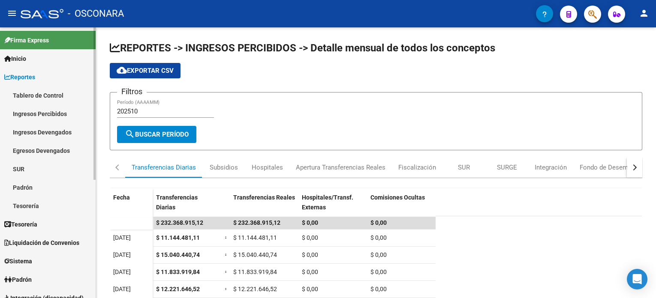
click at [57, 192] on link "Padrón" at bounding box center [48, 187] width 96 height 18
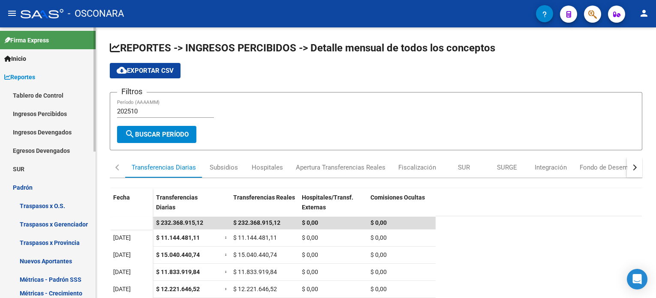
scroll to position [57, 0]
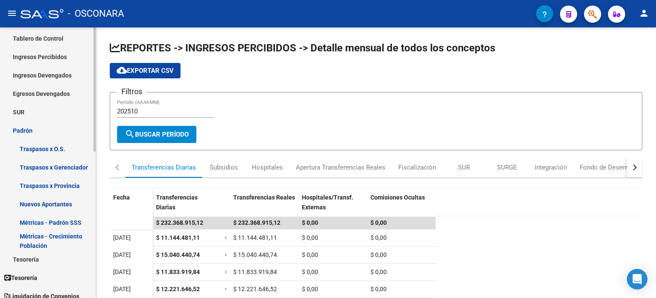
click at [51, 258] on link "Tesorería" at bounding box center [48, 259] width 96 height 18
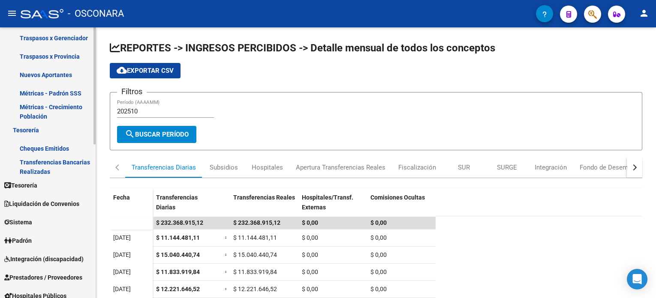
scroll to position [229, 0]
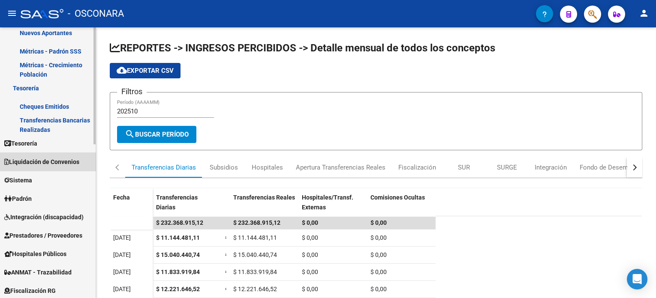
click at [59, 157] on span "Liquidación de Convenios" at bounding box center [41, 161] width 75 height 9
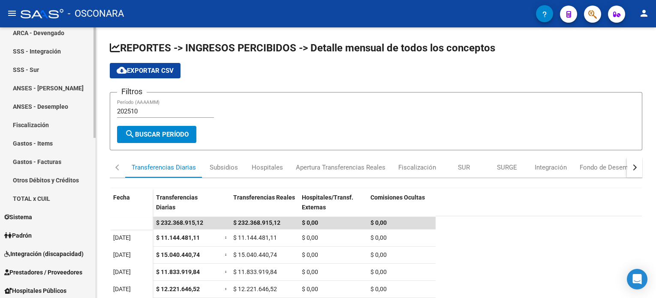
click at [51, 197] on link "TOTAL x CUIL" at bounding box center [48, 199] width 96 height 18
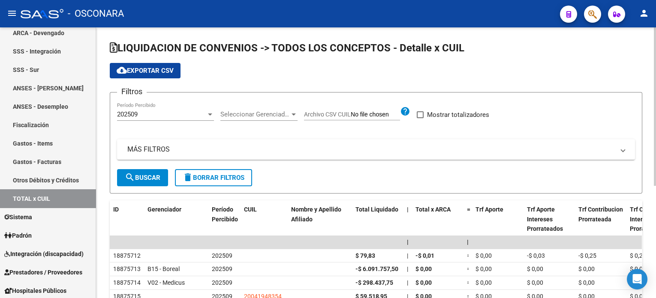
click at [328, 111] on span "Archivo CSV CUIL" at bounding box center [327, 114] width 47 height 7
click at [351, 111] on input "Archivo CSV CUIL" at bounding box center [375, 115] width 49 height 8
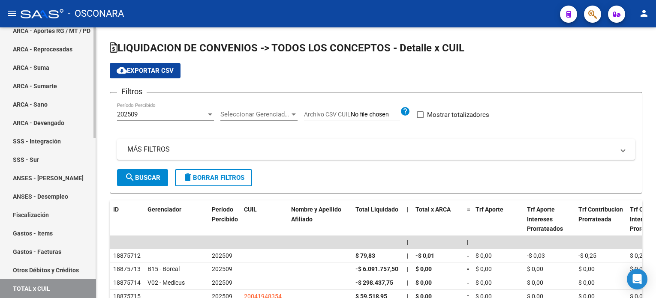
scroll to position [114, 0]
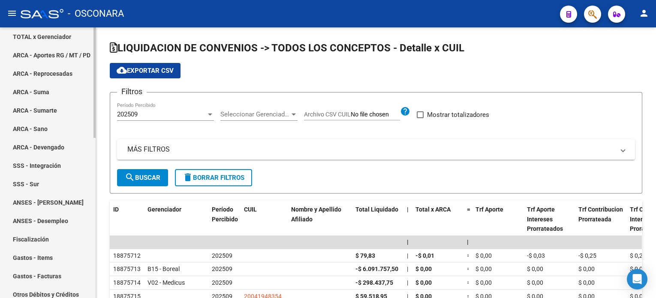
click at [57, 151] on link "ARCA - Devengado" at bounding box center [48, 147] width 96 height 18
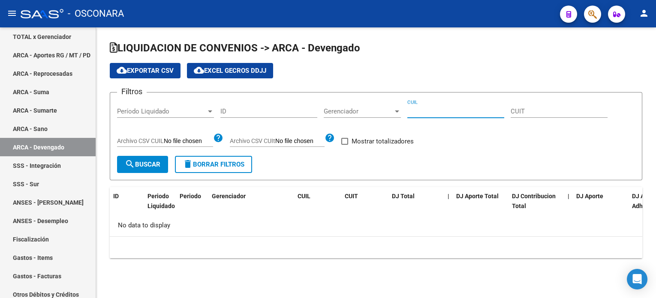
click at [422, 111] on input "CUIL" at bounding box center [455, 112] width 97 height 8
paste input "27-37610811-8"
type input "27-37610811-8"
drag, startPoint x: 141, startPoint y: 163, endPoint x: 149, endPoint y: 169, distance: 9.8
click at [141, 163] on span "search Buscar" at bounding box center [143, 165] width 36 height 8
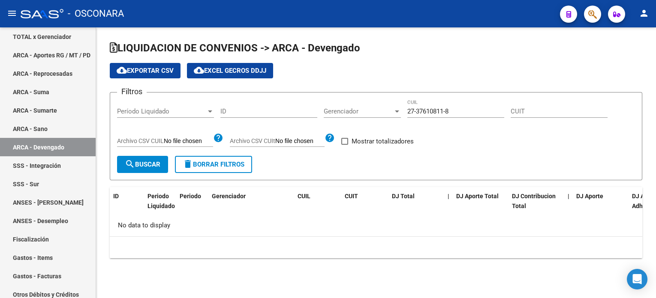
click at [397, 111] on div at bounding box center [397, 112] width 4 height 2
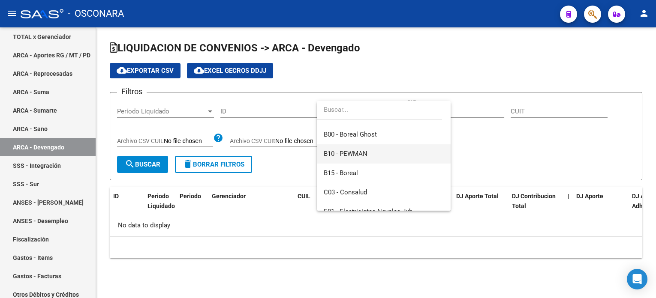
scroll to position [114, 0]
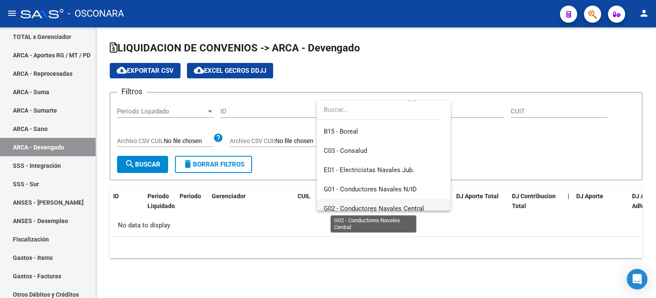
click at [403, 205] on span "G02 - Conductores Navales Central" at bounding box center [374, 209] width 100 height 8
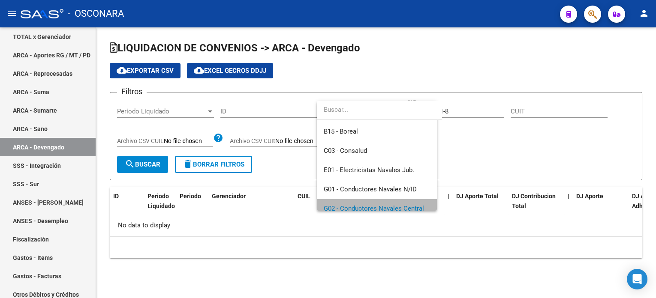
scroll to position [121, 0]
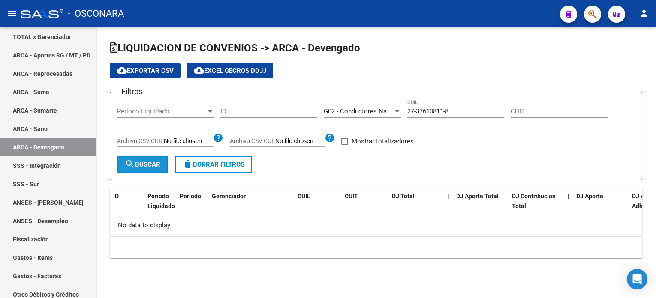
click at [133, 165] on mat-icon "search" at bounding box center [130, 164] width 10 height 10
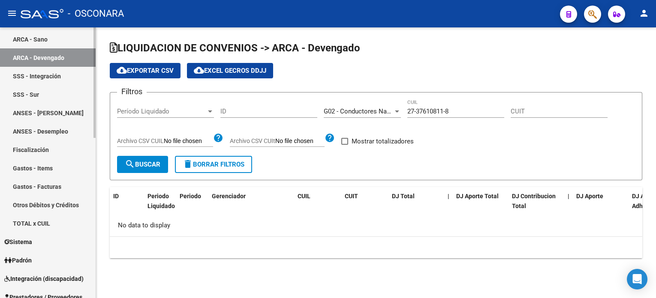
scroll to position [229, 0]
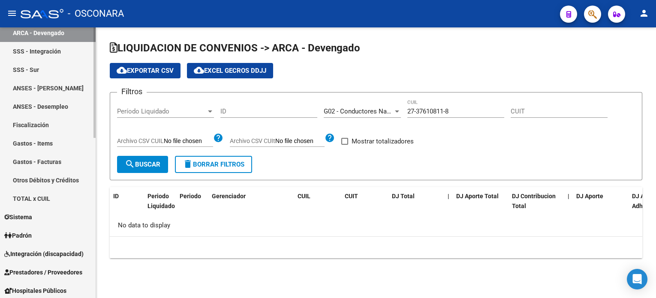
click at [50, 236] on link "Padrón" at bounding box center [48, 235] width 96 height 18
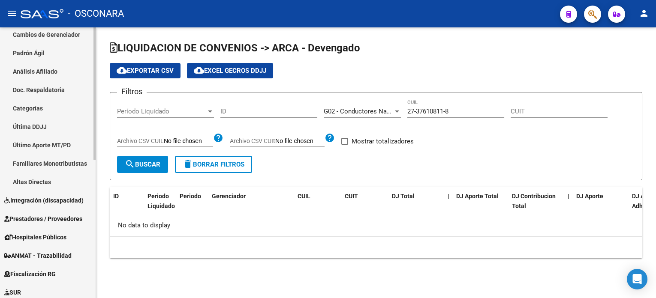
scroll to position [114, 0]
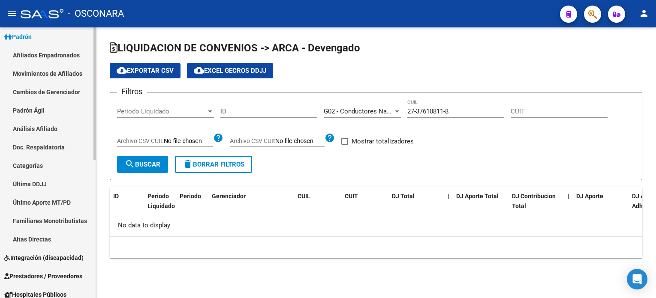
click at [70, 57] on link "Afiliados Empadronados" at bounding box center [48, 55] width 96 height 18
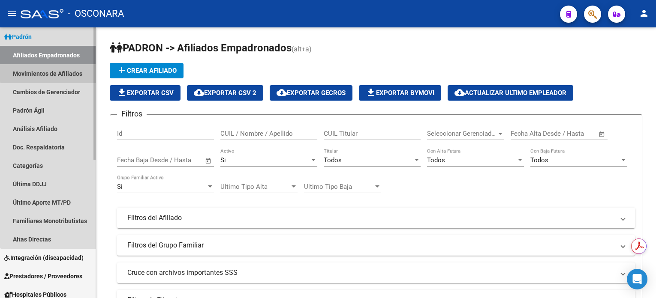
drag, startPoint x: 69, startPoint y: 70, endPoint x: 69, endPoint y: 78, distance: 7.3
click at [69, 71] on link "Movimientos de Afiliados" at bounding box center [48, 73] width 96 height 18
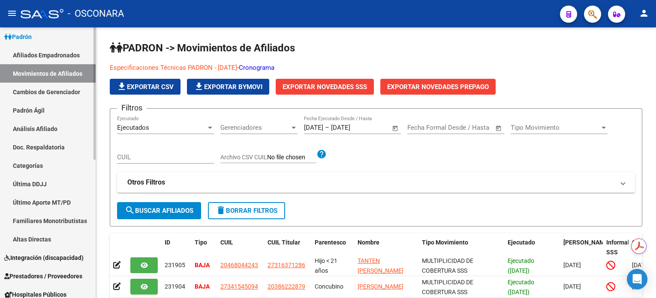
click at [64, 90] on link "Cambios de Gerenciador" at bounding box center [48, 92] width 96 height 18
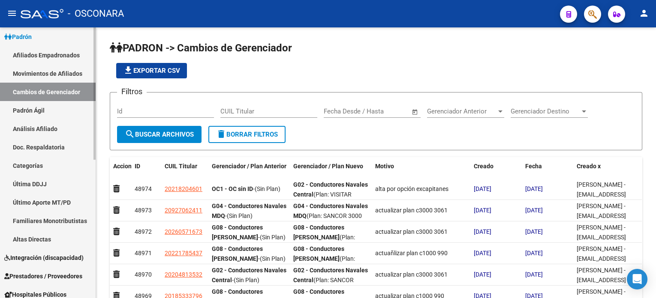
click at [60, 115] on link "Padrón Ágil" at bounding box center [48, 110] width 96 height 18
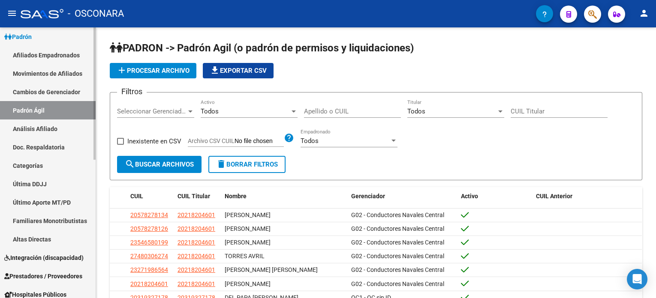
click at [58, 126] on link "Análisis Afiliado" at bounding box center [48, 129] width 96 height 18
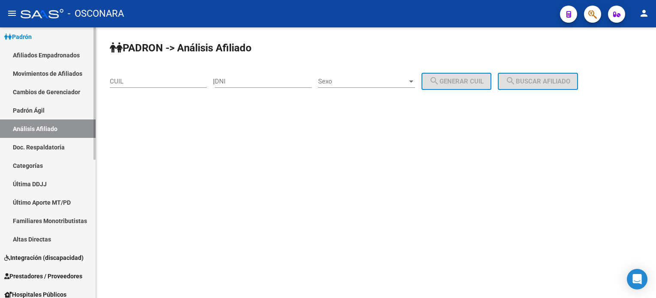
click at [55, 147] on link "Doc. Respaldatoria" at bounding box center [48, 147] width 96 height 18
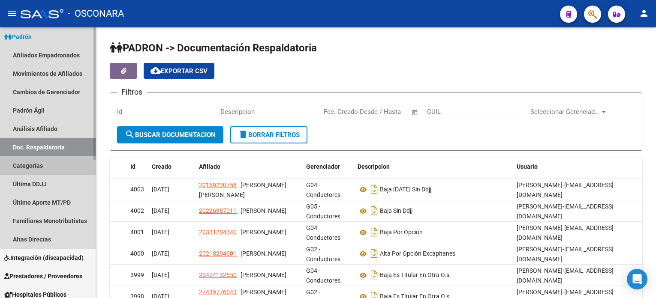
click at [45, 168] on link "Categorías" at bounding box center [48, 165] width 96 height 18
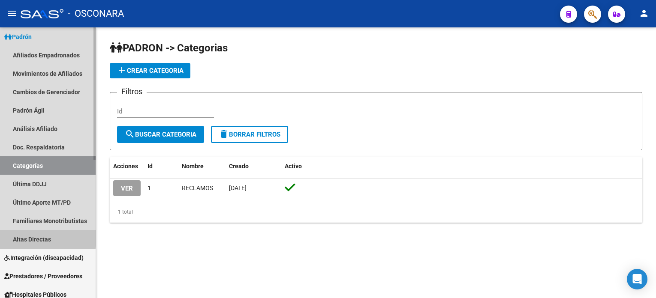
click at [36, 238] on link "Altas Directas" at bounding box center [48, 239] width 96 height 18
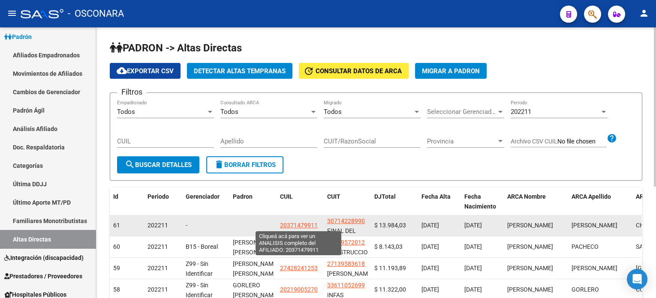
click at [301, 222] on span "20371479911" at bounding box center [299, 225] width 38 height 7
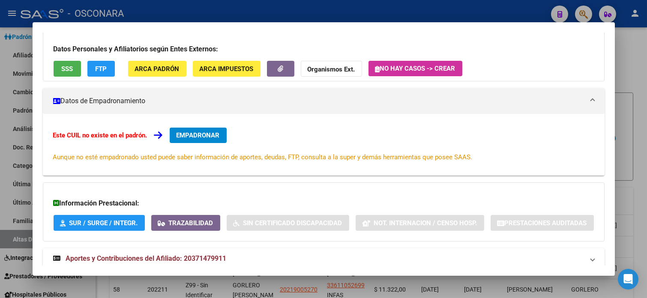
scroll to position [108, 0]
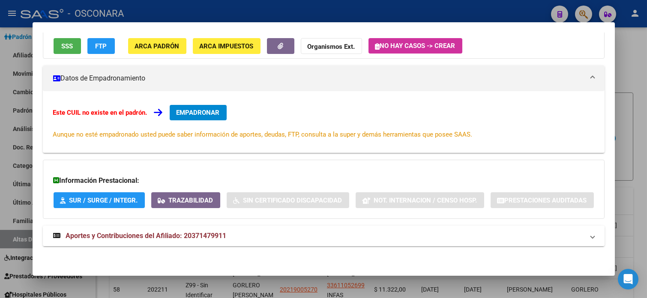
click at [195, 239] on span "Aportes y Contribuciones del Afiliado: 20371479911" at bounding box center [146, 236] width 161 height 8
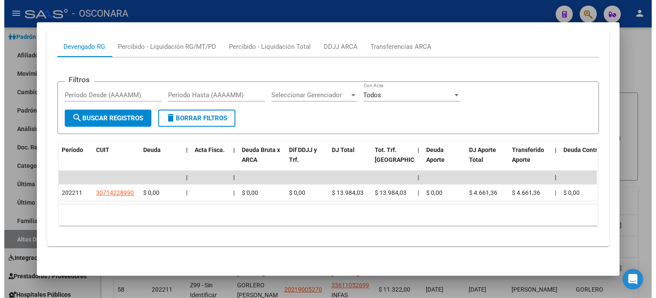
scroll to position [376, 0]
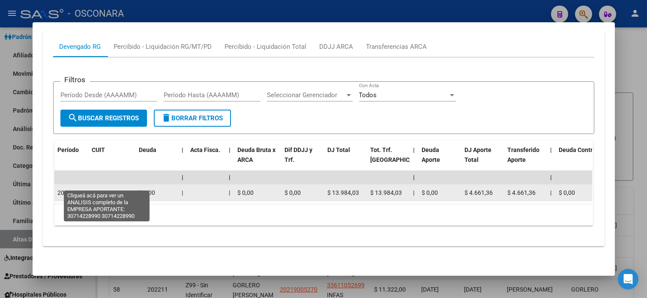
click at [102, 190] on span "30714228990" at bounding box center [111, 193] width 38 height 7
type textarea "30714228990"
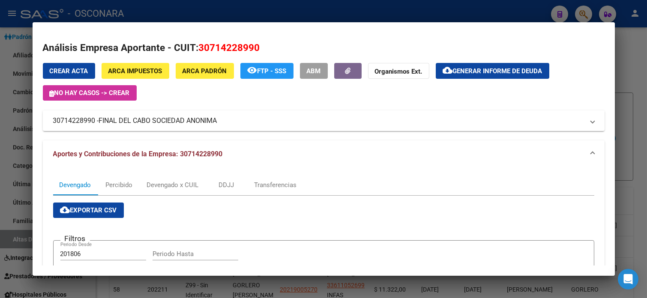
click at [644, 102] on div at bounding box center [323, 149] width 647 height 298
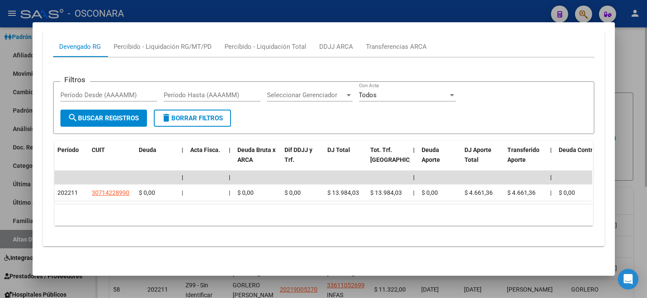
click at [641, 147] on div at bounding box center [323, 149] width 647 height 298
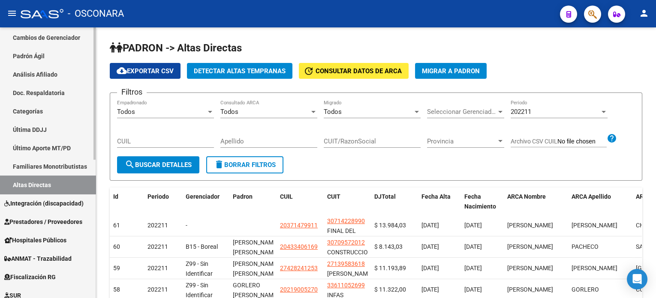
scroll to position [229, 0]
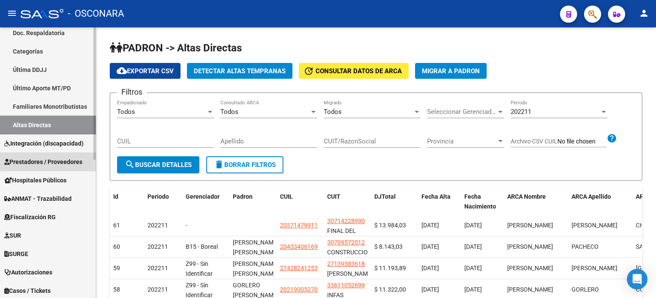
click at [62, 156] on link "Prestadores / Proveedores" at bounding box center [48, 162] width 96 height 18
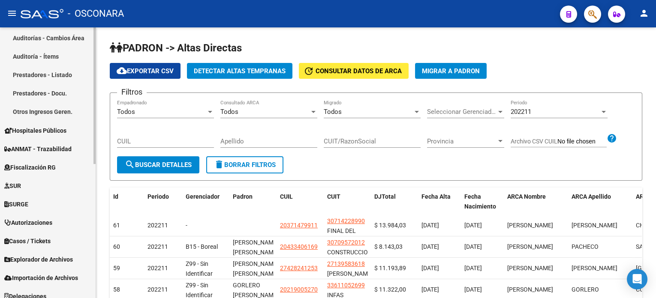
scroll to position [267, 0]
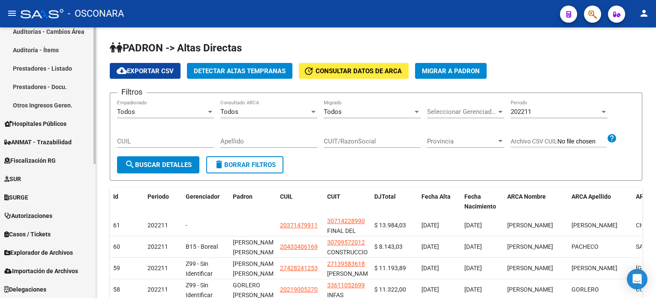
click at [37, 233] on span "Casos / Tickets" at bounding box center [27, 234] width 46 height 9
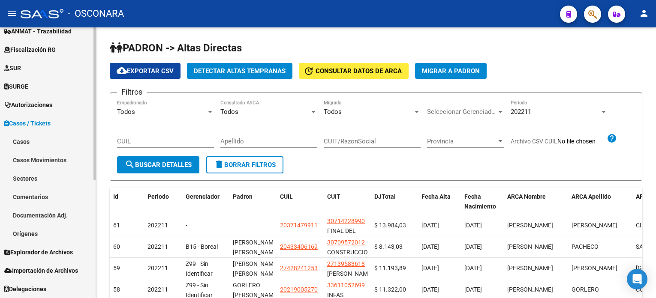
scroll to position [193, 0]
click at [13, 123] on span "Casos / Tickets" at bounding box center [27, 124] width 46 height 9
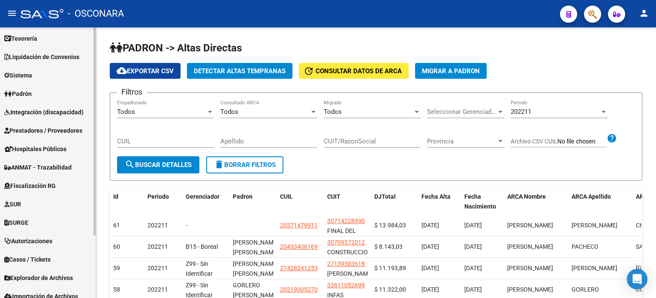
scroll to position [0, 0]
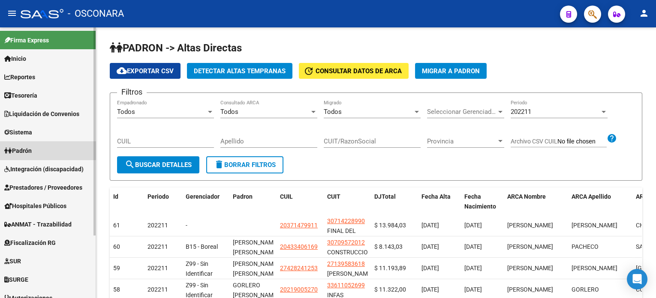
click at [27, 146] on span "Padrón" at bounding box center [17, 150] width 27 height 9
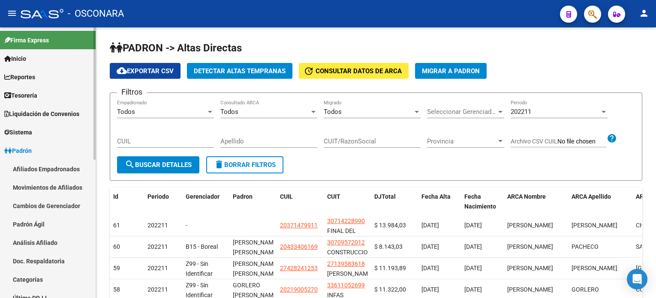
click at [40, 247] on link "Análisis Afiliado" at bounding box center [48, 243] width 96 height 18
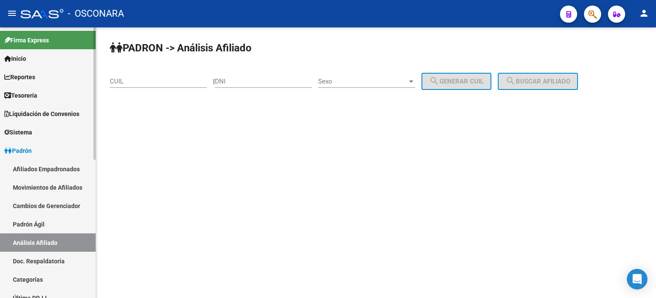
click at [57, 170] on link "Afiliados Empadronados" at bounding box center [48, 169] width 96 height 18
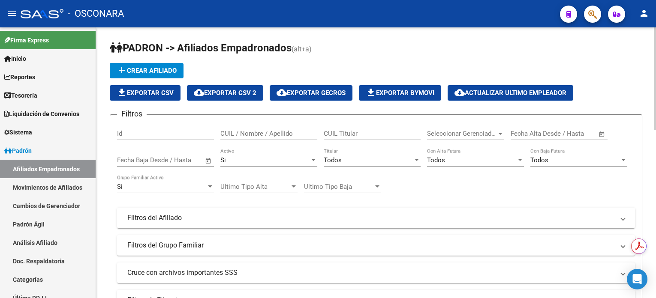
click at [383, 130] on input "CUIL Titular" at bounding box center [372, 134] width 97 height 8
paste input "30714228990"
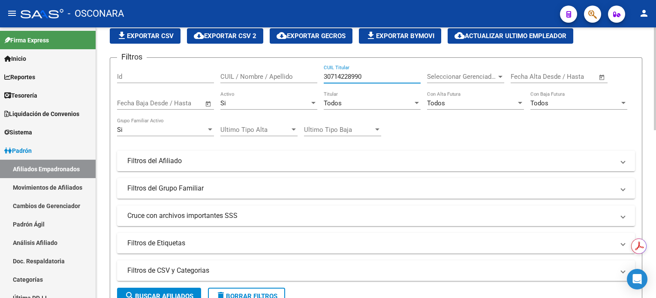
type input "30714228990"
click at [147, 293] on span "search Buscar Afiliados" at bounding box center [159, 297] width 69 height 8
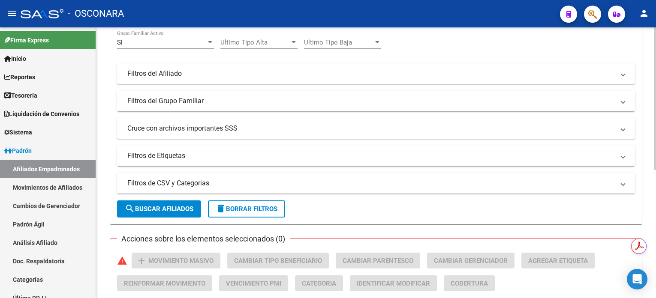
scroll to position [172, 0]
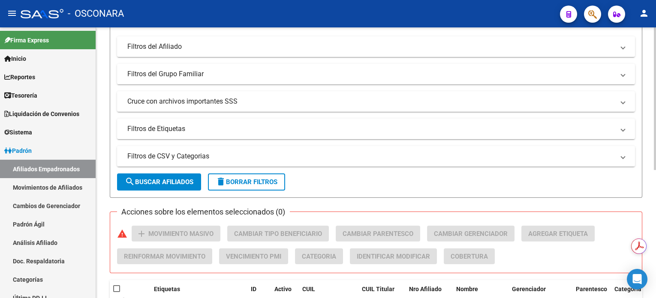
click at [152, 176] on button "search Buscar Afiliados" at bounding box center [159, 182] width 84 height 17
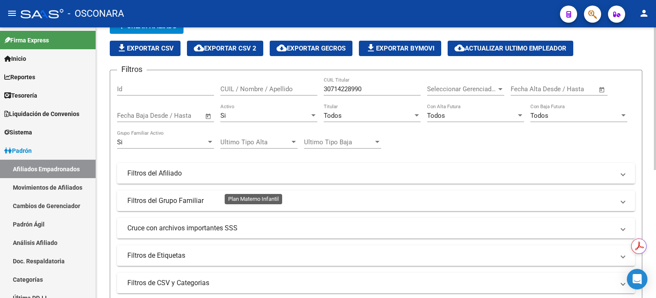
scroll to position [0, 0]
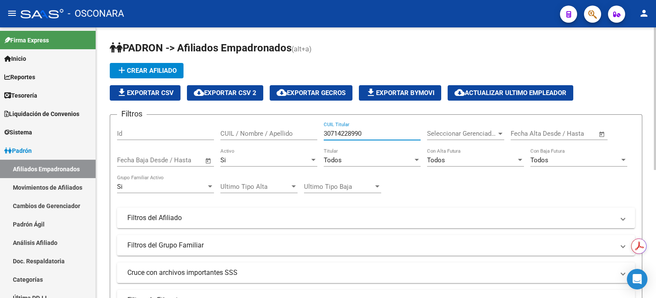
drag, startPoint x: 397, startPoint y: 133, endPoint x: 298, endPoint y: 134, distance: 99.5
click at [298, 134] on div "Filtros Id CUIL / Nombre / Apellido 30714228990 CUIL Titular Seleccionar Gerenc…" at bounding box center [376, 216] width 518 height 189
paste input "27376108118"
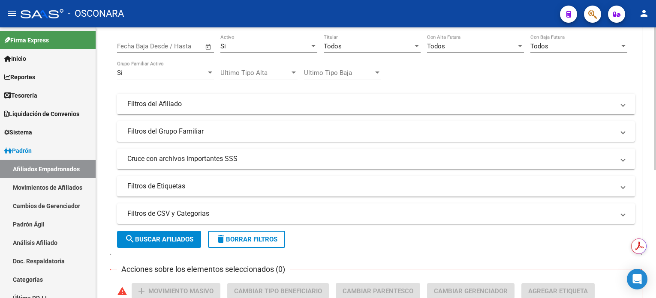
type input "27376108118"
click at [164, 238] on span "search Buscar Afiliados" at bounding box center [159, 240] width 69 height 8
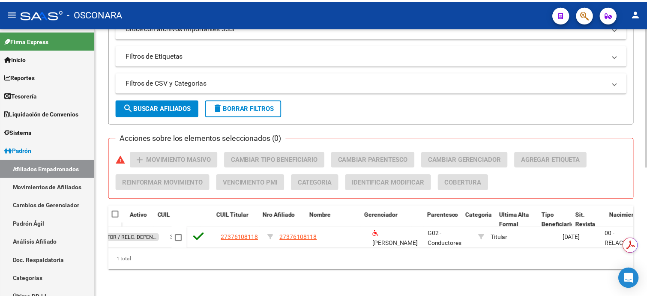
scroll to position [0, 0]
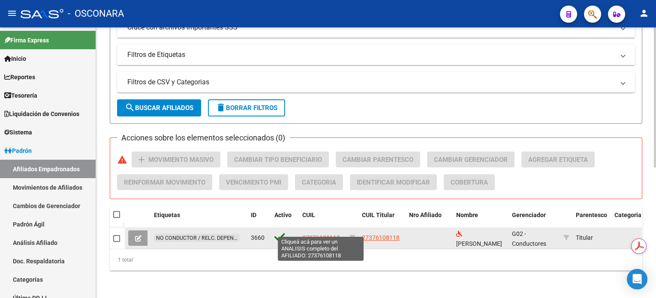
click at [330, 235] on span "27376108118" at bounding box center [321, 238] width 38 height 7
type textarea "27376108118"
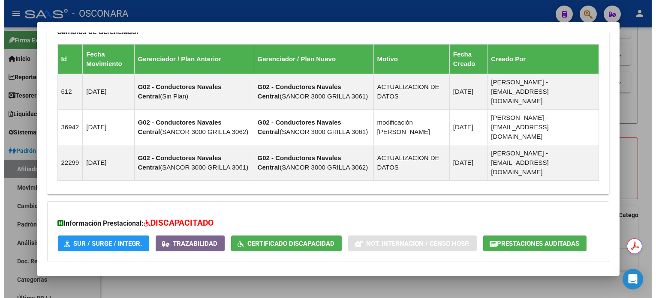
scroll to position [544, 0]
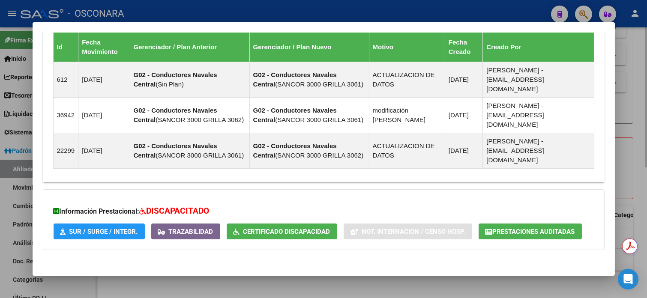
click at [641, 96] on div at bounding box center [323, 149] width 647 height 298
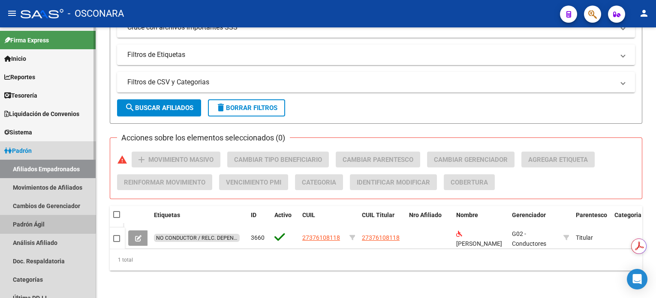
click at [40, 223] on link "Padrón Ágil" at bounding box center [48, 224] width 96 height 18
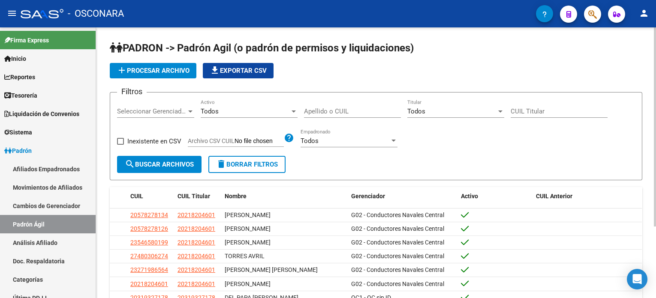
click at [386, 111] on input "Apellido o CUIL" at bounding box center [352, 112] width 97 height 8
paste input "27376108118"
type input "27376108118"
click at [162, 161] on span "search Buscar Archivos" at bounding box center [159, 165] width 69 height 8
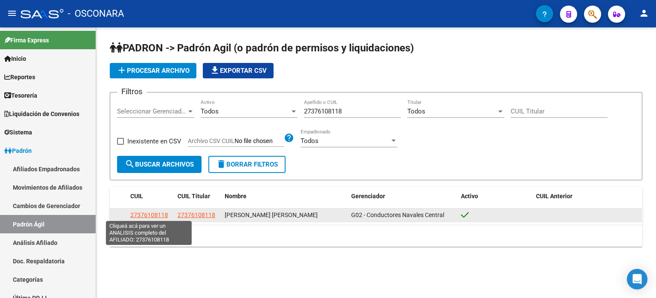
click at [153, 215] on span "27376108118" at bounding box center [149, 215] width 38 height 7
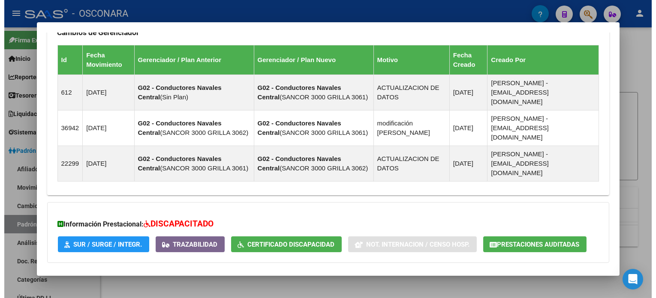
scroll to position [544, 0]
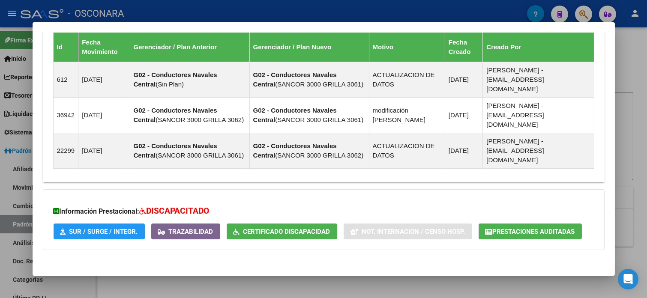
click at [636, 105] on div at bounding box center [323, 149] width 647 height 298
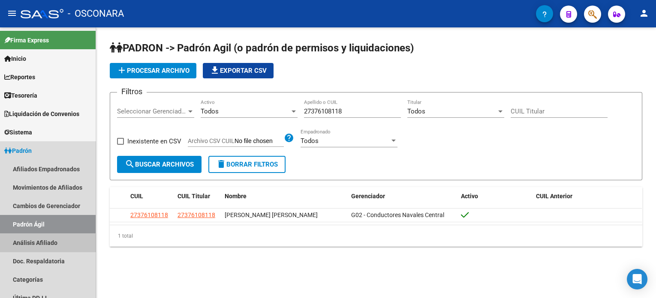
drag, startPoint x: 38, startPoint y: 244, endPoint x: 105, endPoint y: 292, distance: 82.4
click at [38, 244] on link "Análisis Afiliado" at bounding box center [48, 243] width 96 height 18
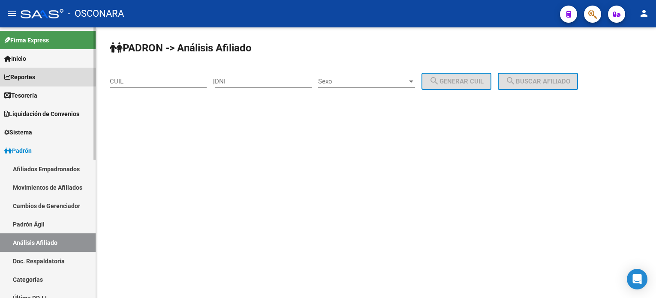
click at [44, 82] on link "Reportes" at bounding box center [48, 77] width 96 height 18
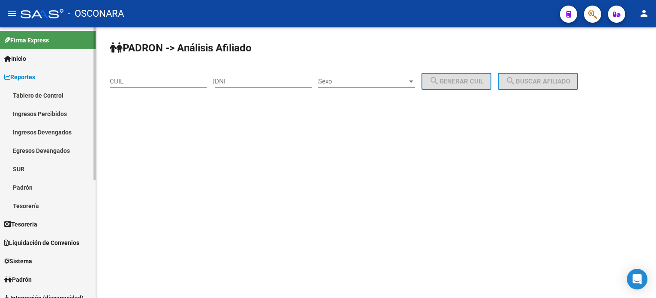
click at [37, 192] on link "Padrón" at bounding box center [48, 187] width 96 height 18
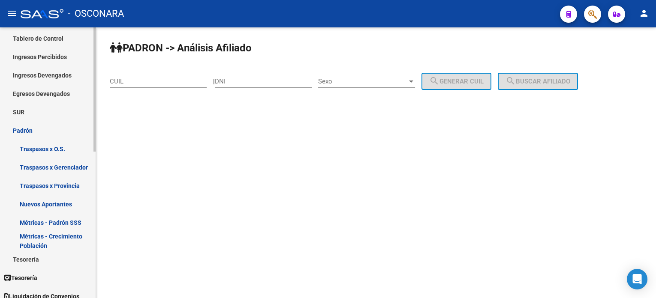
scroll to position [114, 0]
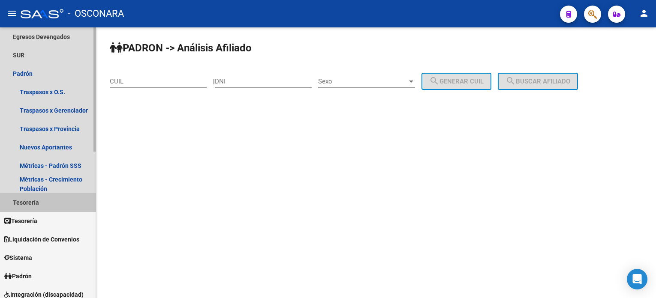
click at [57, 206] on link "Tesorería" at bounding box center [48, 202] width 96 height 18
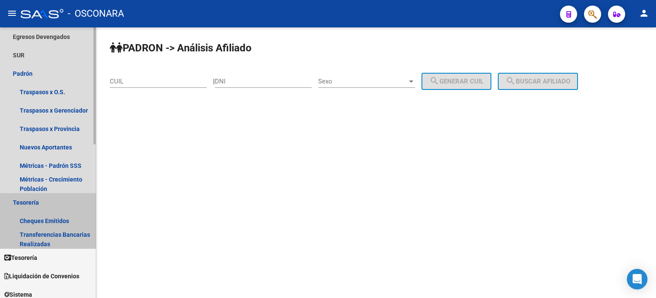
drag, startPoint x: 47, startPoint y: 207, endPoint x: 48, endPoint y: 193, distance: 14.3
click at [46, 207] on link "Tesorería" at bounding box center [48, 202] width 96 height 18
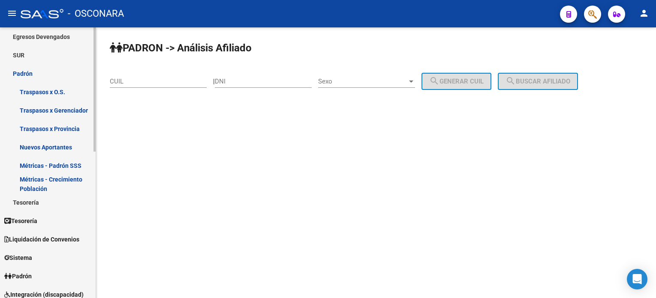
click at [36, 77] on link "Padrón" at bounding box center [48, 73] width 96 height 18
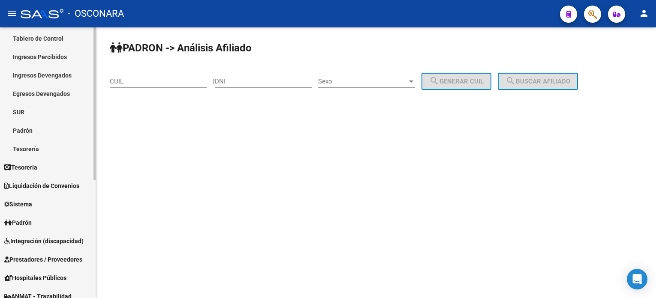
scroll to position [0, 0]
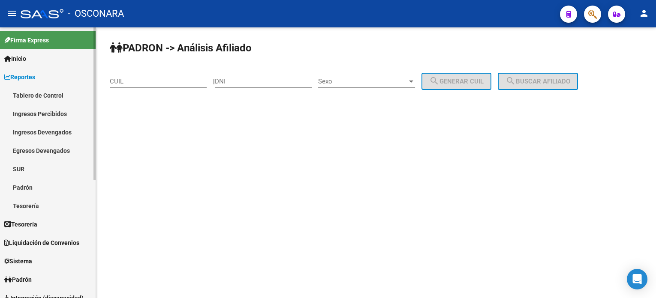
click at [58, 117] on link "Ingresos Percibidos" at bounding box center [48, 114] width 96 height 18
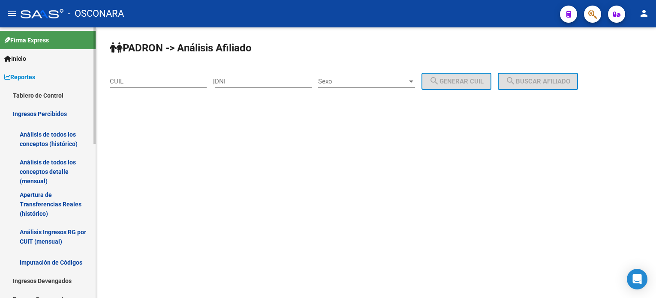
scroll to position [57, 0]
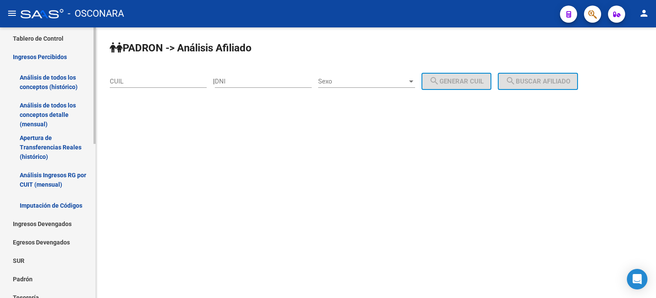
click at [51, 176] on link "Análisis Ingresos RG por CUIT (mensual)" at bounding box center [48, 180] width 96 height 33
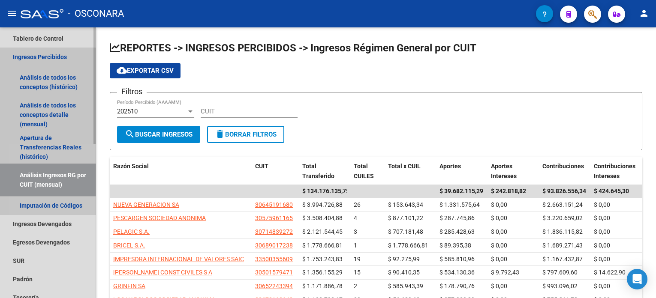
click at [37, 172] on link "Análisis Ingresos RG por CUIT (mensual)" at bounding box center [48, 180] width 96 height 33
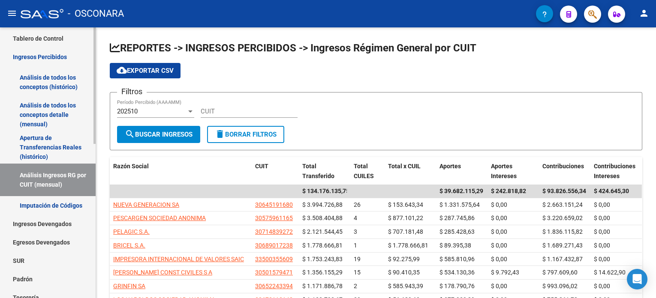
click at [43, 148] on link "Apertura de Transferencias Reales (histórico)" at bounding box center [48, 147] width 96 height 33
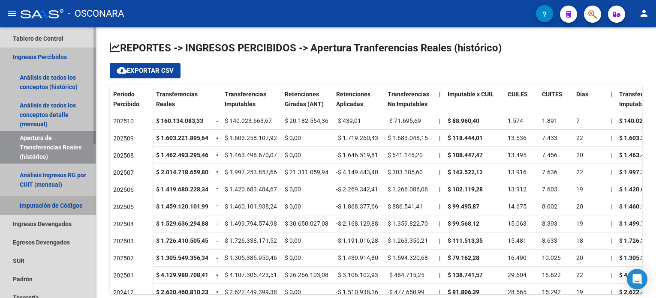
click at [50, 203] on link "Imputación de Códigos" at bounding box center [48, 205] width 96 height 18
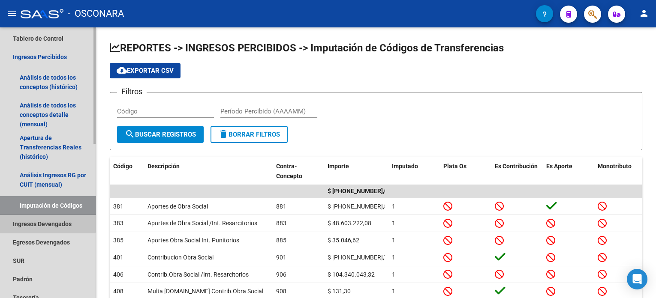
click at [45, 221] on link "Ingresos Devengados" at bounding box center [48, 224] width 96 height 18
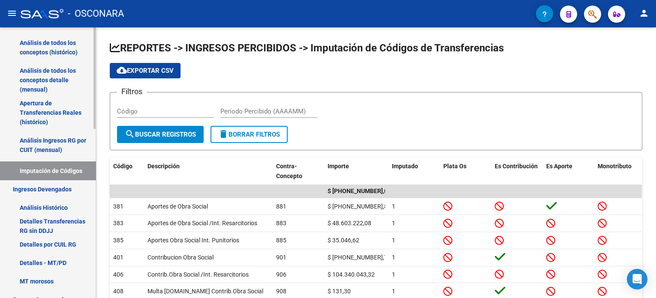
scroll to position [114, 0]
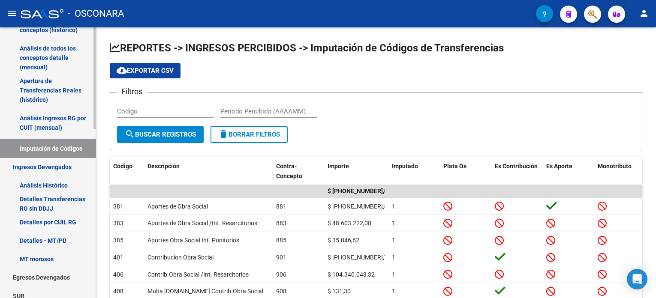
click at [54, 221] on link "Detalles por CUIL RG" at bounding box center [48, 222] width 96 height 18
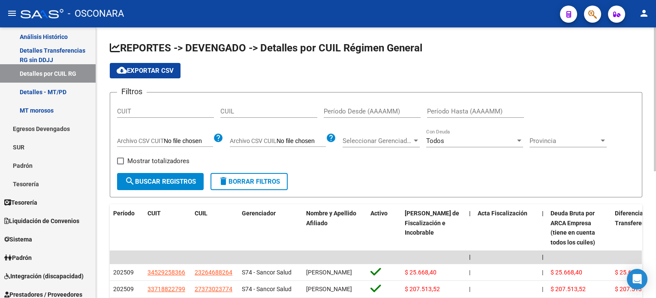
click at [264, 109] on input "CUIL" at bounding box center [268, 112] width 97 height 8
paste input "27-37610811-8"
type input "27-37610811-8"
click at [176, 179] on span "search Buscar Registros" at bounding box center [160, 182] width 71 height 8
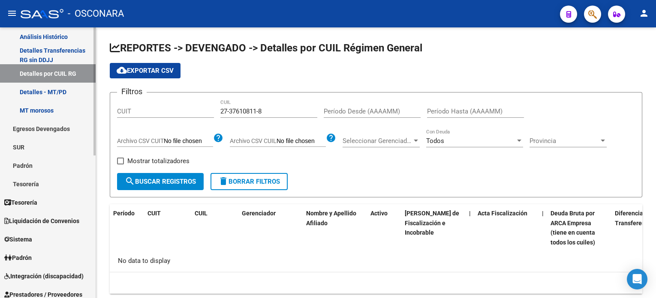
click at [42, 130] on link "Egresos Devengados" at bounding box center [48, 129] width 96 height 18
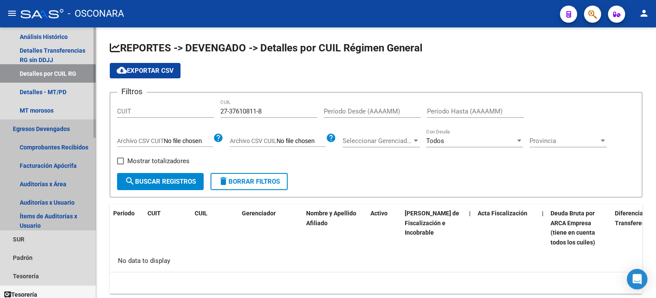
click at [42, 130] on link "Egresos Devengados" at bounding box center [48, 129] width 96 height 18
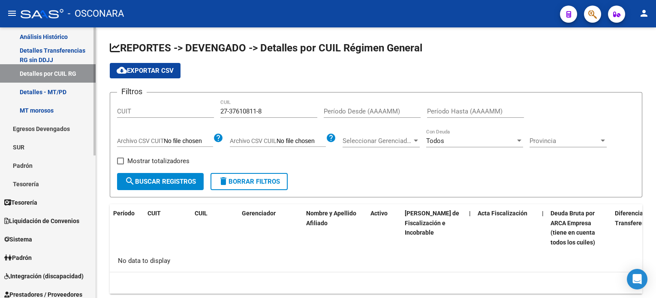
click at [39, 150] on link "SUR" at bounding box center [48, 147] width 96 height 18
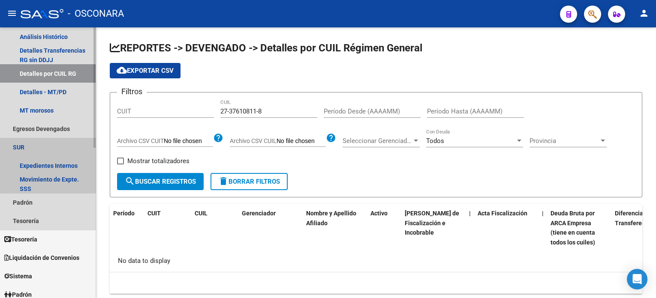
click at [39, 151] on link "SUR" at bounding box center [48, 147] width 96 height 18
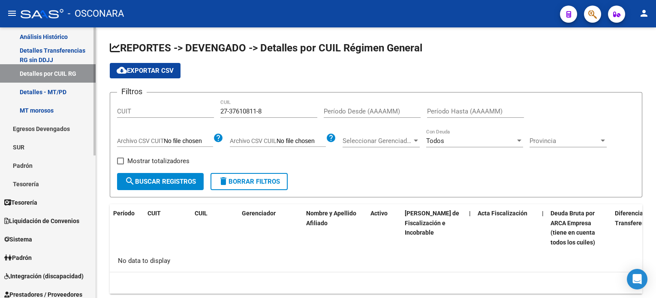
click at [35, 164] on link "Padrón" at bounding box center [48, 165] width 96 height 18
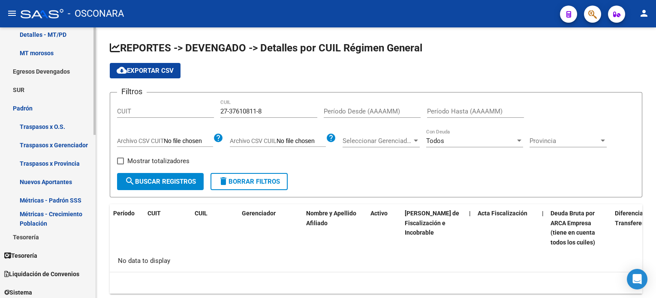
scroll to position [114, 0]
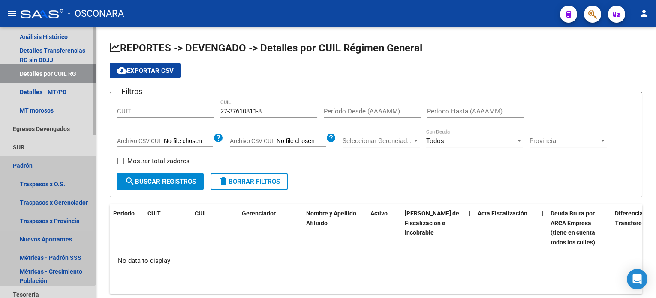
click at [21, 159] on link "Padrón" at bounding box center [48, 165] width 96 height 18
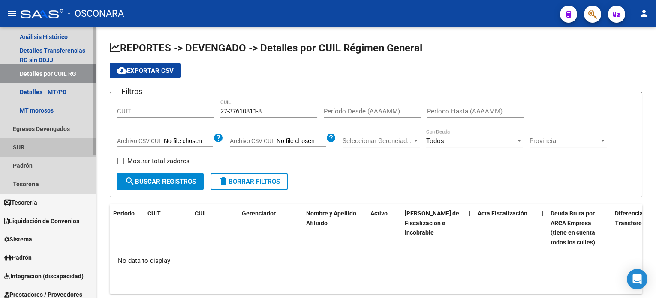
click at [23, 150] on link "SUR" at bounding box center [48, 147] width 96 height 18
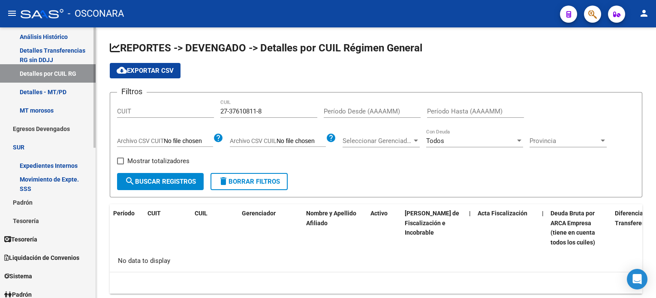
click at [23, 149] on link "SUR" at bounding box center [48, 147] width 96 height 18
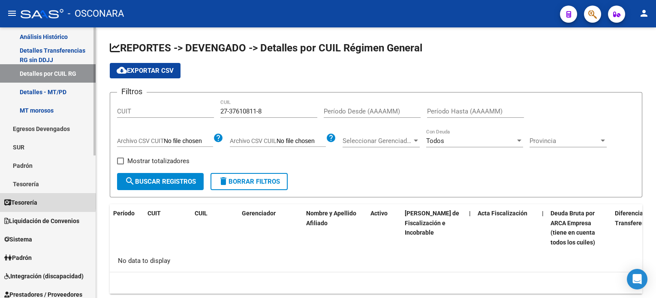
click at [33, 201] on span "Tesorería" at bounding box center [20, 202] width 33 height 9
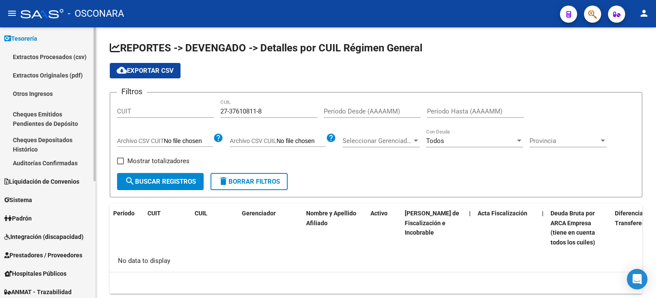
scroll to position [0, 0]
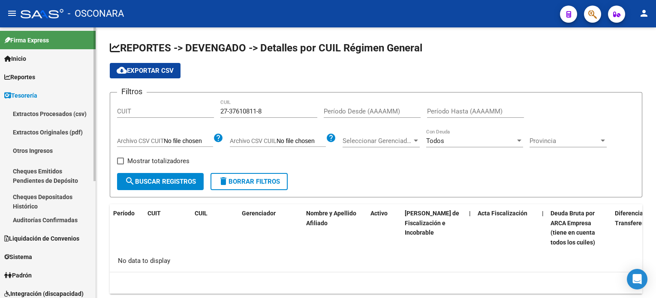
click at [6, 98] on span "Tesorería" at bounding box center [20, 95] width 33 height 9
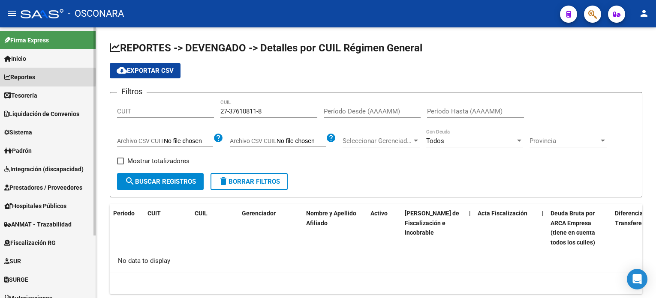
click at [47, 77] on link "Reportes" at bounding box center [48, 77] width 96 height 18
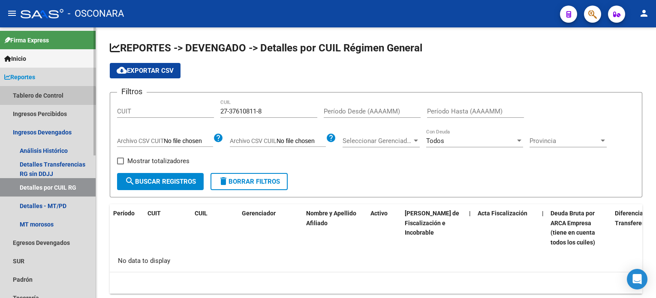
drag, startPoint x: 47, startPoint y: 97, endPoint x: 95, endPoint y: 111, distance: 50.5
click at [47, 98] on link "Tablero de Control" at bounding box center [48, 95] width 96 height 18
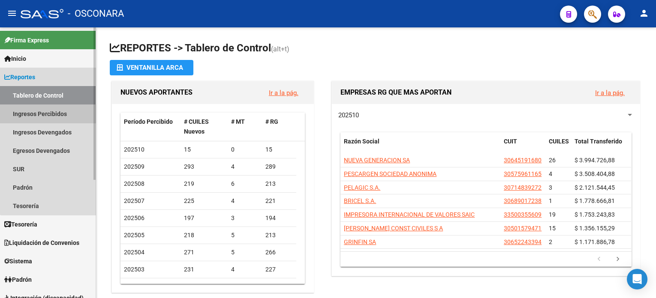
click at [72, 113] on link "Ingresos Percibidos" at bounding box center [48, 114] width 96 height 18
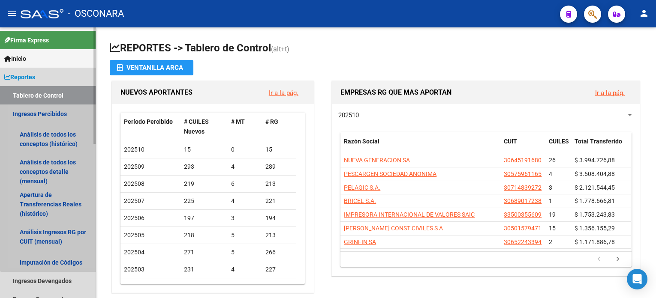
drag, startPoint x: 72, startPoint y: 114, endPoint x: 66, endPoint y: 117, distance: 5.8
click at [72, 114] on link "Ingresos Percibidos" at bounding box center [48, 114] width 96 height 18
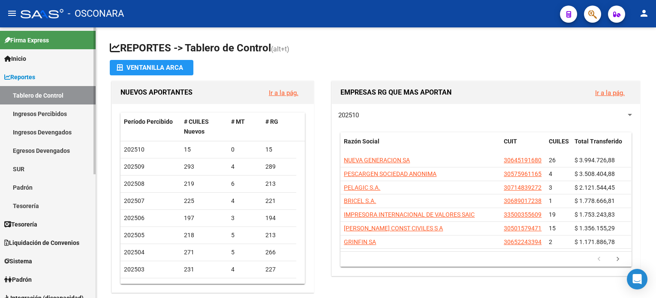
click at [54, 116] on link "Ingresos Percibidos" at bounding box center [48, 114] width 96 height 18
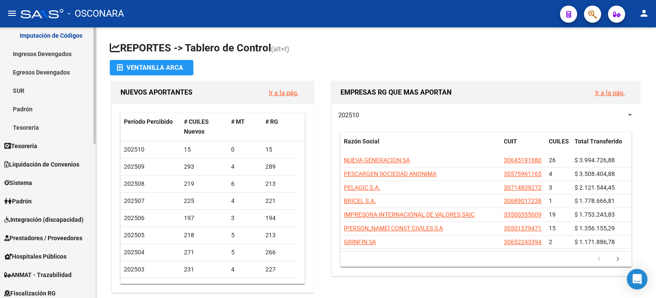
scroll to position [229, 0]
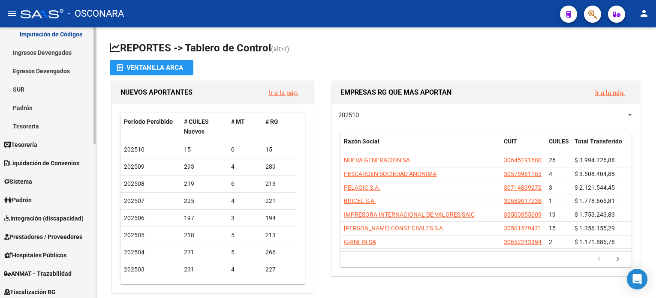
click at [69, 166] on span "Liquidación de Convenios" at bounding box center [41, 163] width 75 height 9
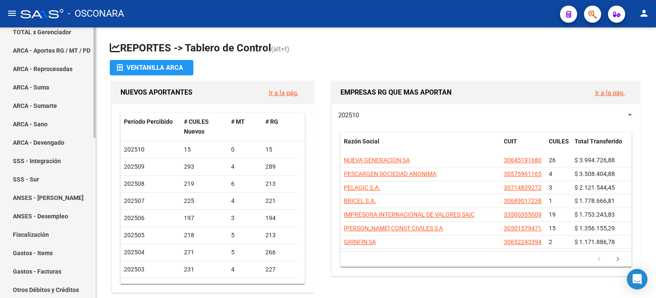
scroll to position [114, 0]
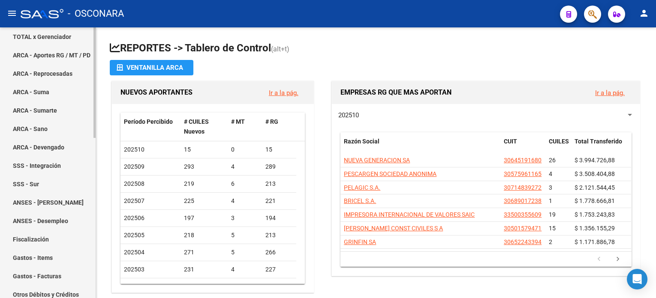
click at [78, 51] on link "ARCA - Aportes RG / MT / PD" at bounding box center [48, 55] width 96 height 18
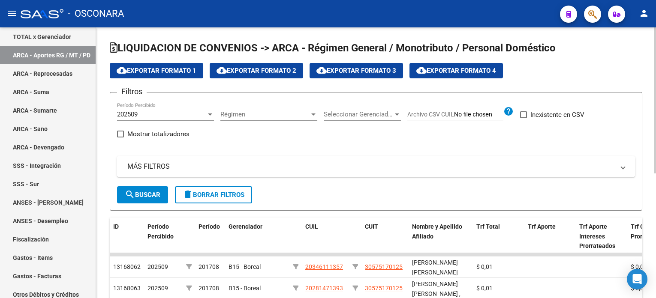
click at [147, 166] on mat-panel-title "MÁS FILTROS" at bounding box center [370, 166] width 487 height 9
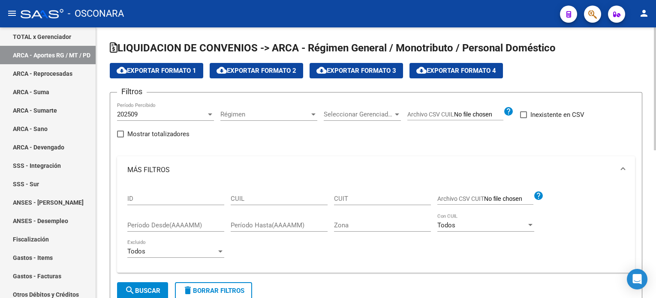
click at [300, 201] on input "CUIL" at bounding box center [279, 199] width 97 height 8
type input "20-28228903-3"
click at [144, 293] on span "search Buscar" at bounding box center [143, 291] width 36 height 8
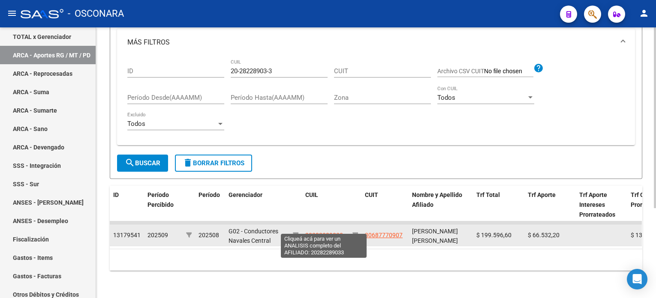
click at [309, 232] on span "20282289033" at bounding box center [324, 235] width 38 height 7
type textarea "20282289033"
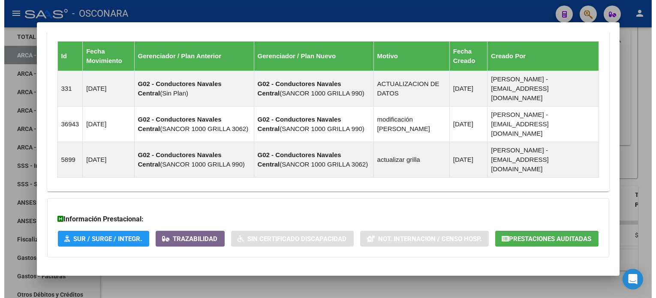
scroll to position [587, 0]
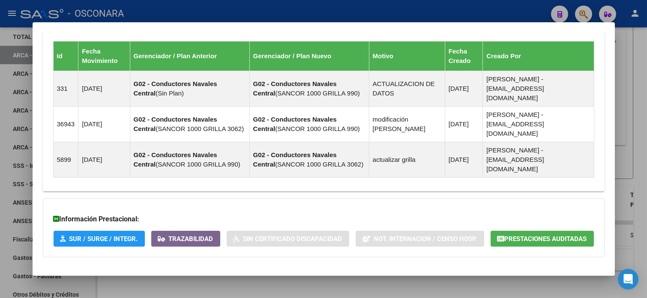
click at [644, 79] on div at bounding box center [323, 149] width 647 height 298
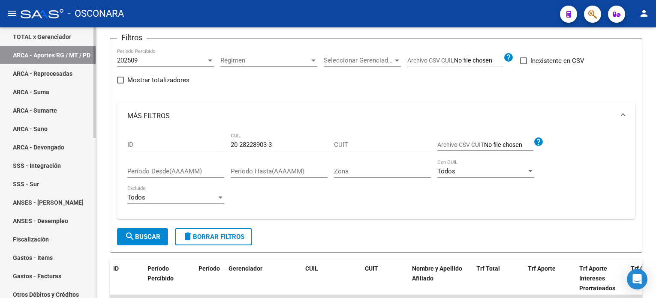
scroll to position [57, 0]
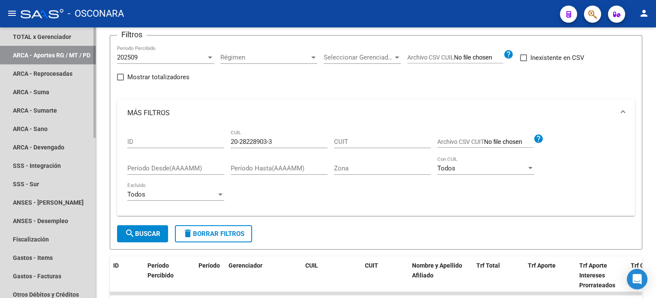
click at [28, 51] on link "ARCA - Aportes RG / MT / PD" at bounding box center [48, 55] width 96 height 18
click at [16, 52] on link "ARCA - Aportes RG / MT / PD" at bounding box center [48, 55] width 96 height 18
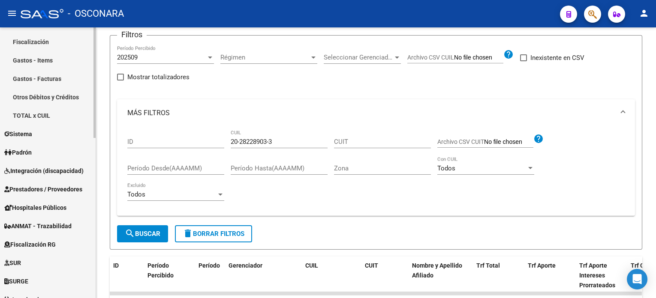
scroll to position [343, 0]
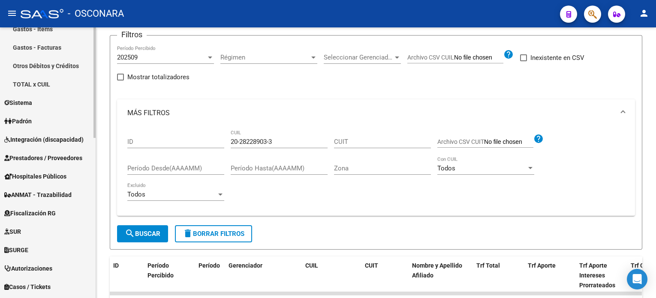
click at [45, 120] on link "Padrón" at bounding box center [48, 121] width 96 height 18
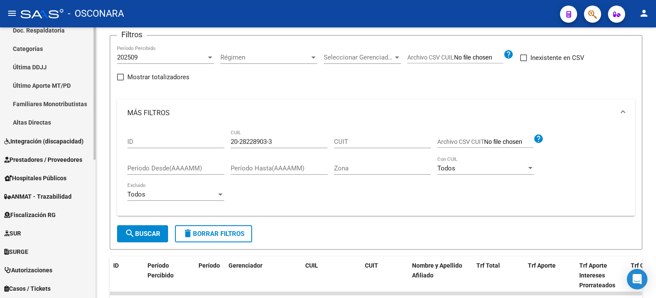
scroll to position [171, 0]
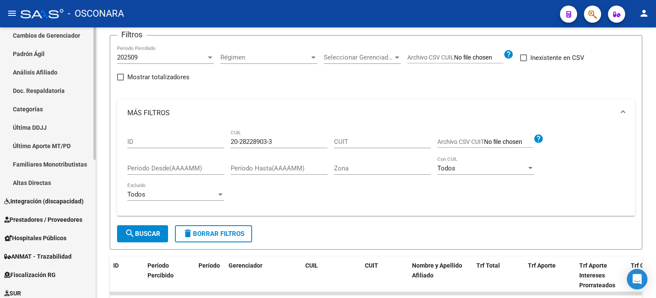
click at [54, 74] on link "Análisis Afiliado" at bounding box center [48, 72] width 96 height 18
